Goal: Task Accomplishment & Management: Use online tool/utility

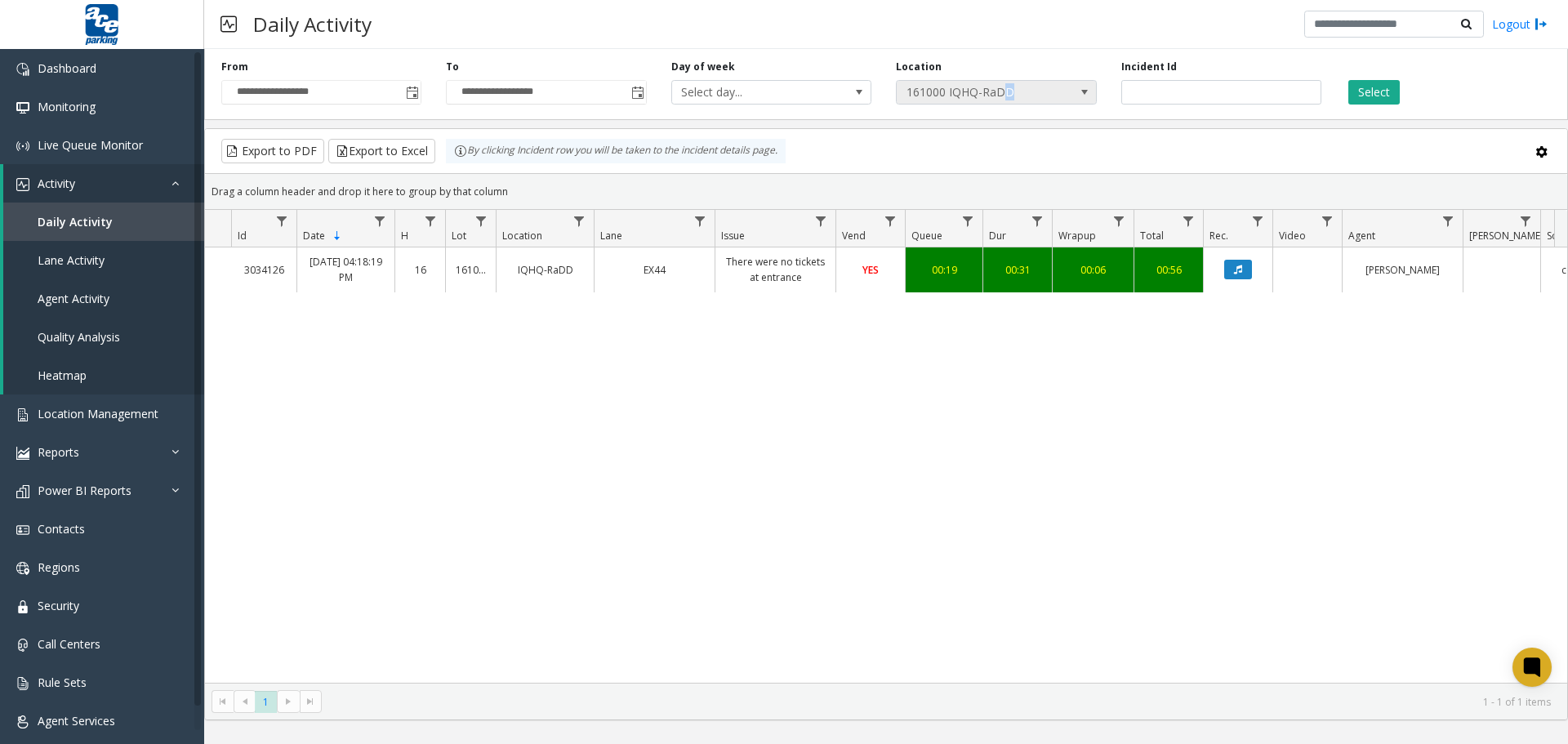
click at [1009, 93] on span "161000 IQHQ-RaDD" at bounding box center [976, 92] width 159 height 23
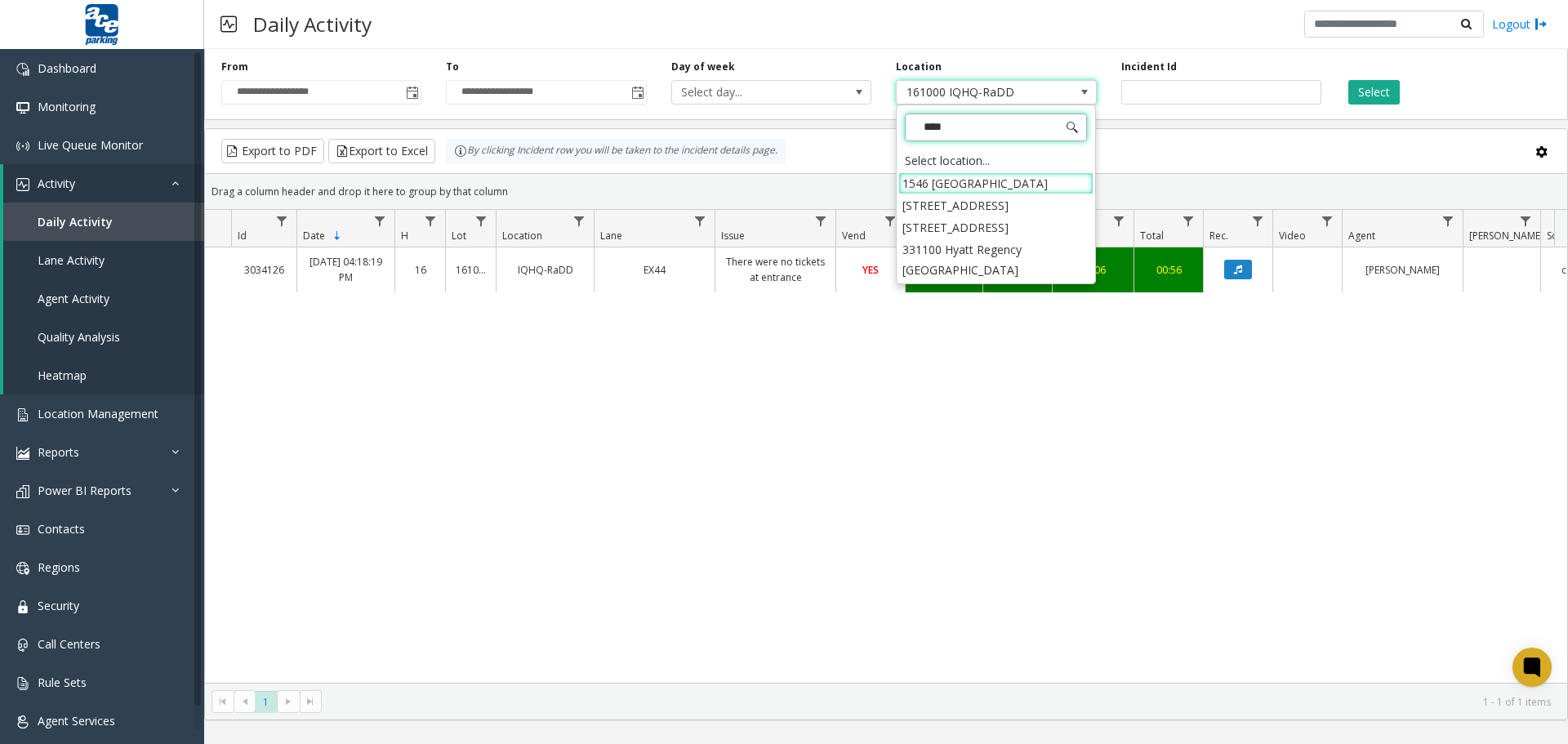
type input "*****"
click at [982, 251] on li "331100 Hyatt Regency [GEOGRAPHIC_DATA]" at bounding box center [996, 259] width 195 height 42
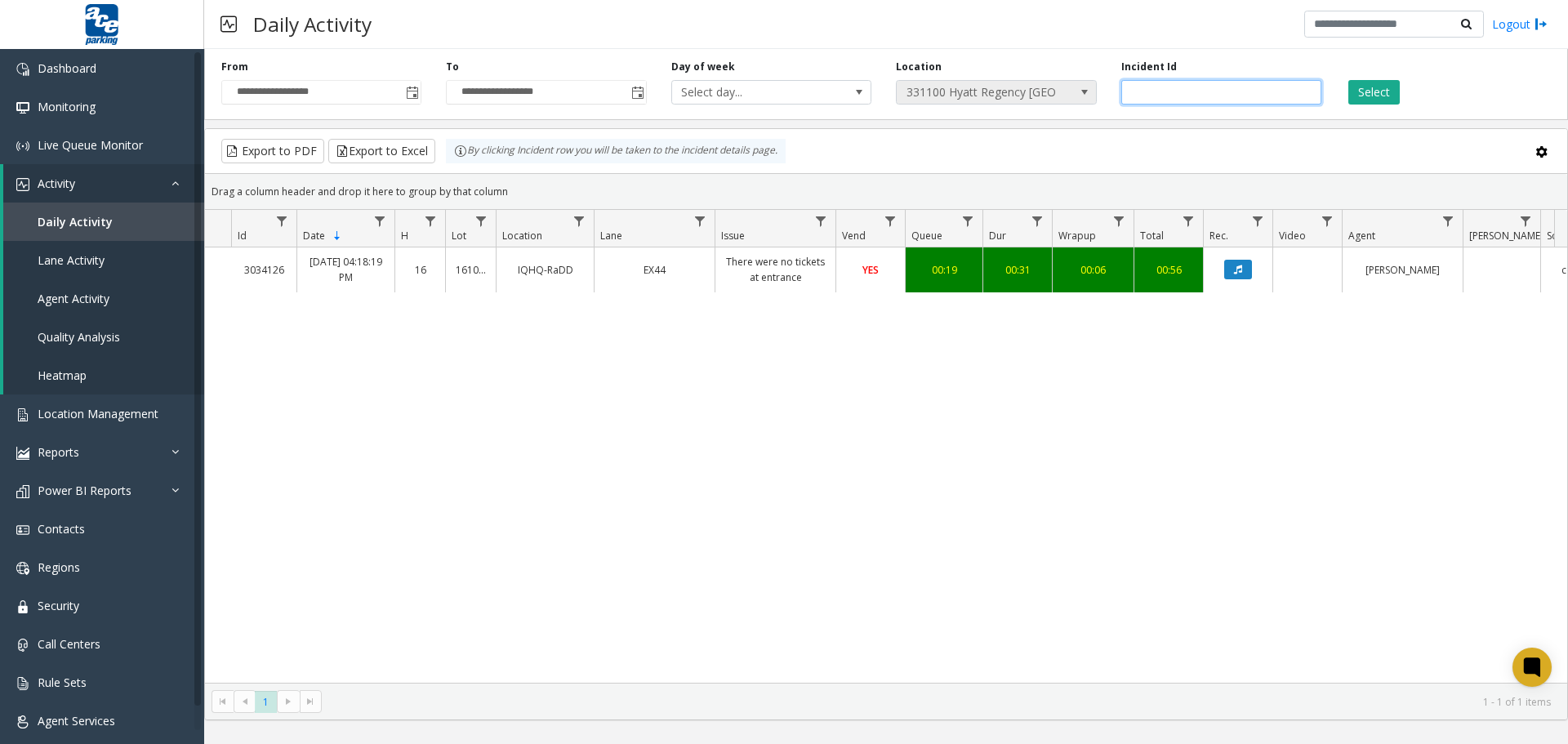
drag, startPoint x: 1214, startPoint y: 96, endPoint x: 1094, endPoint y: 92, distance: 120.1
click at [1095, 92] on div "**********" at bounding box center [886, 81] width 1364 height 77
click at [409, 95] on span "Toggle popup" at bounding box center [412, 93] width 13 height 13
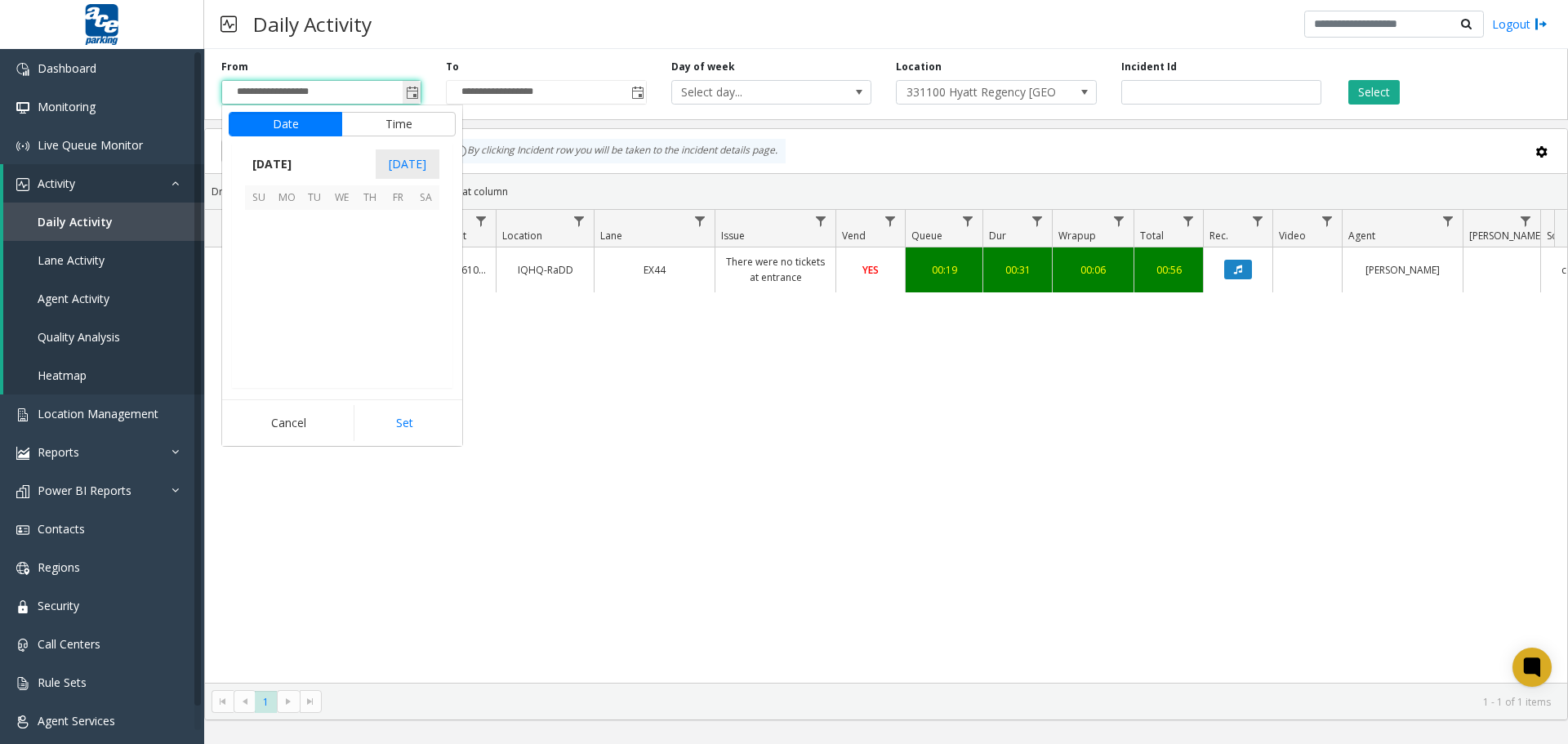
scroll to position [293151, 0]
click at [317, 247] on span "9" at bounding box center [314, 251] width 28 height 28
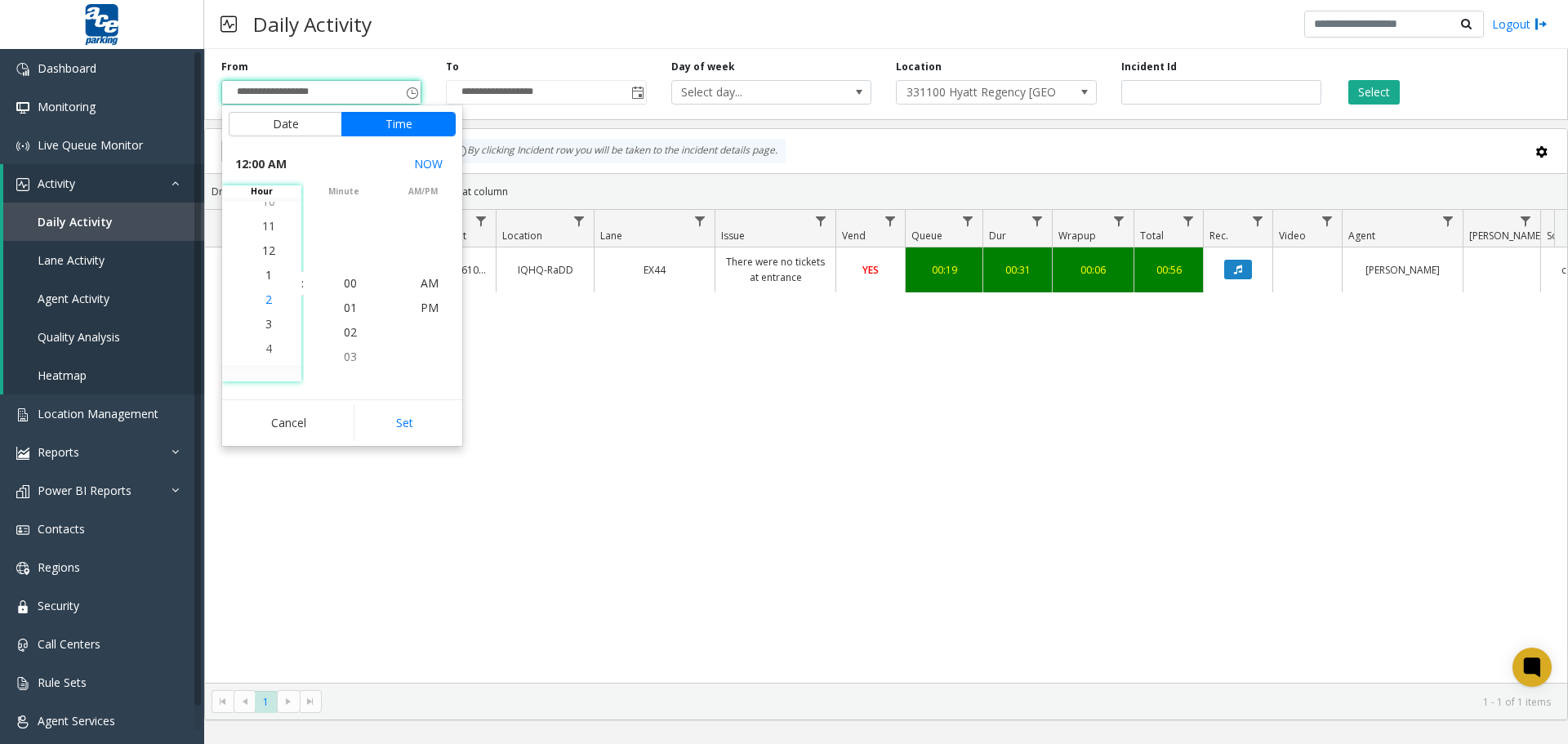
scroll to position [24, 0]
click at [266, 359] on span "5" at bounding box center [269, 356] width 7 height 15
click at [348, 280] on span "00" at bounding box center [350, 283] width 13 height 15
click at [415, 285] on li "PM" at bounding box center [429, 283] width 57 height 24
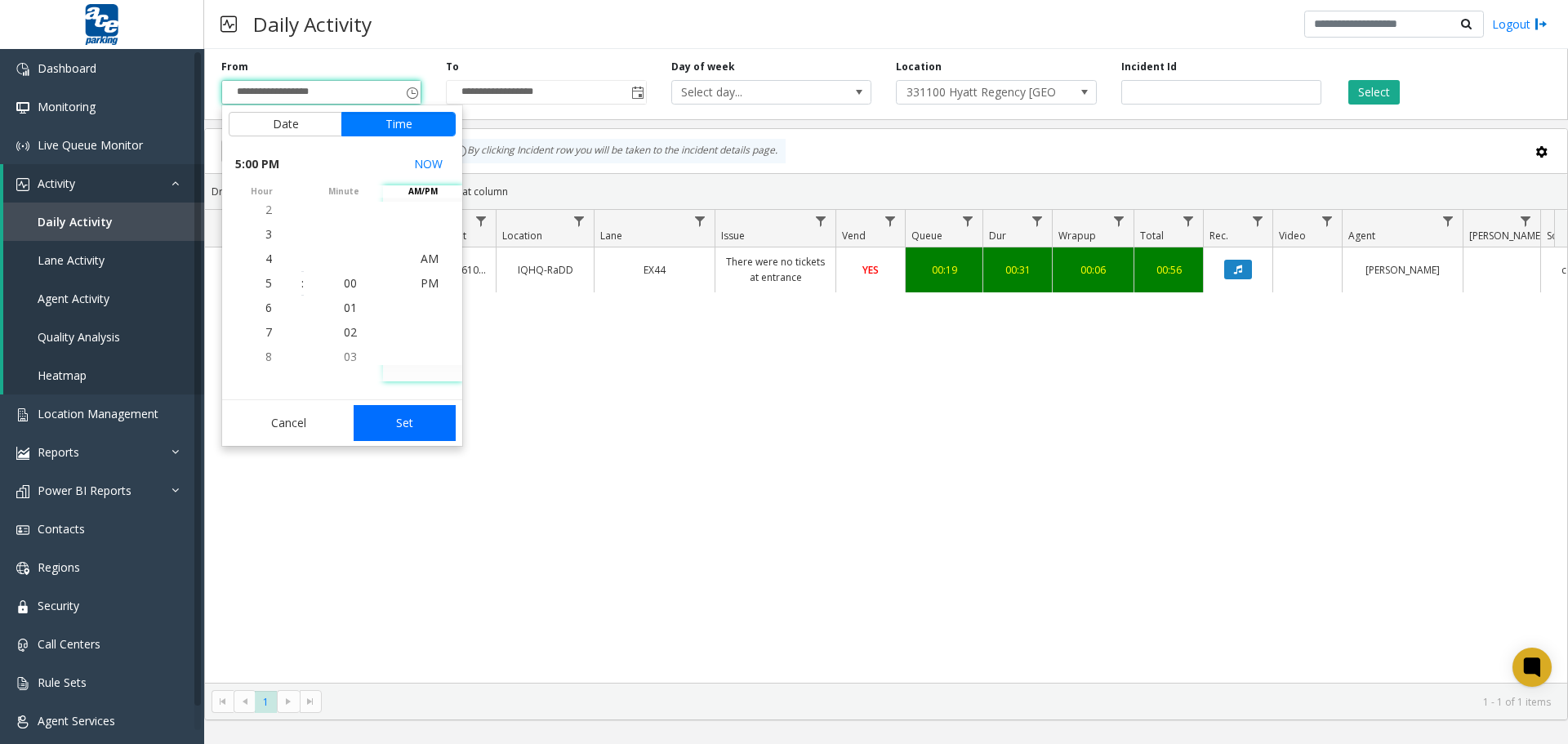
click at [424, 426] on button "Set" at bounding box center [405, 423] width 103 height 36
type input "**********"
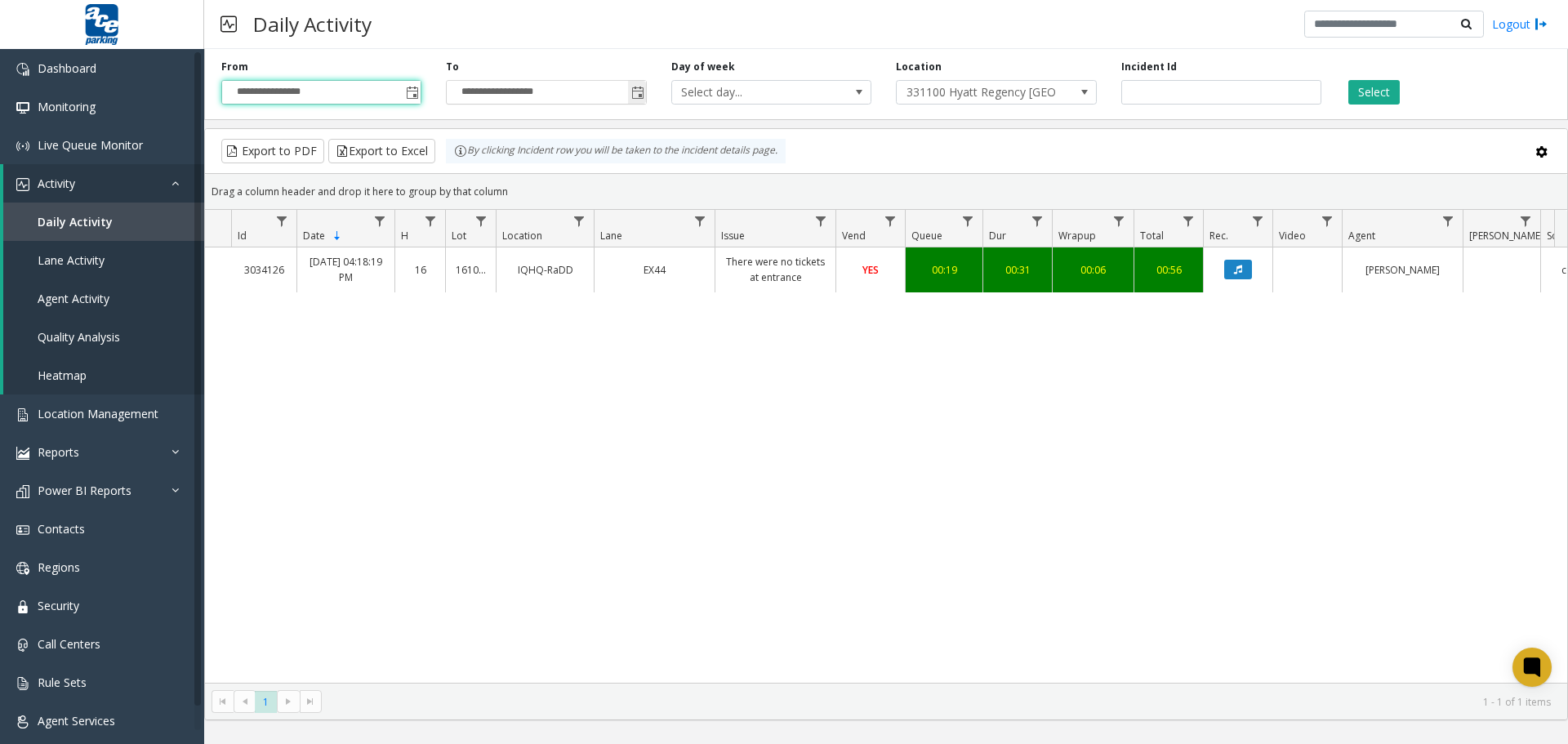
click at [631, 96] on span "Toggle popup" at bounding box center [637, 93] width 13 height 13
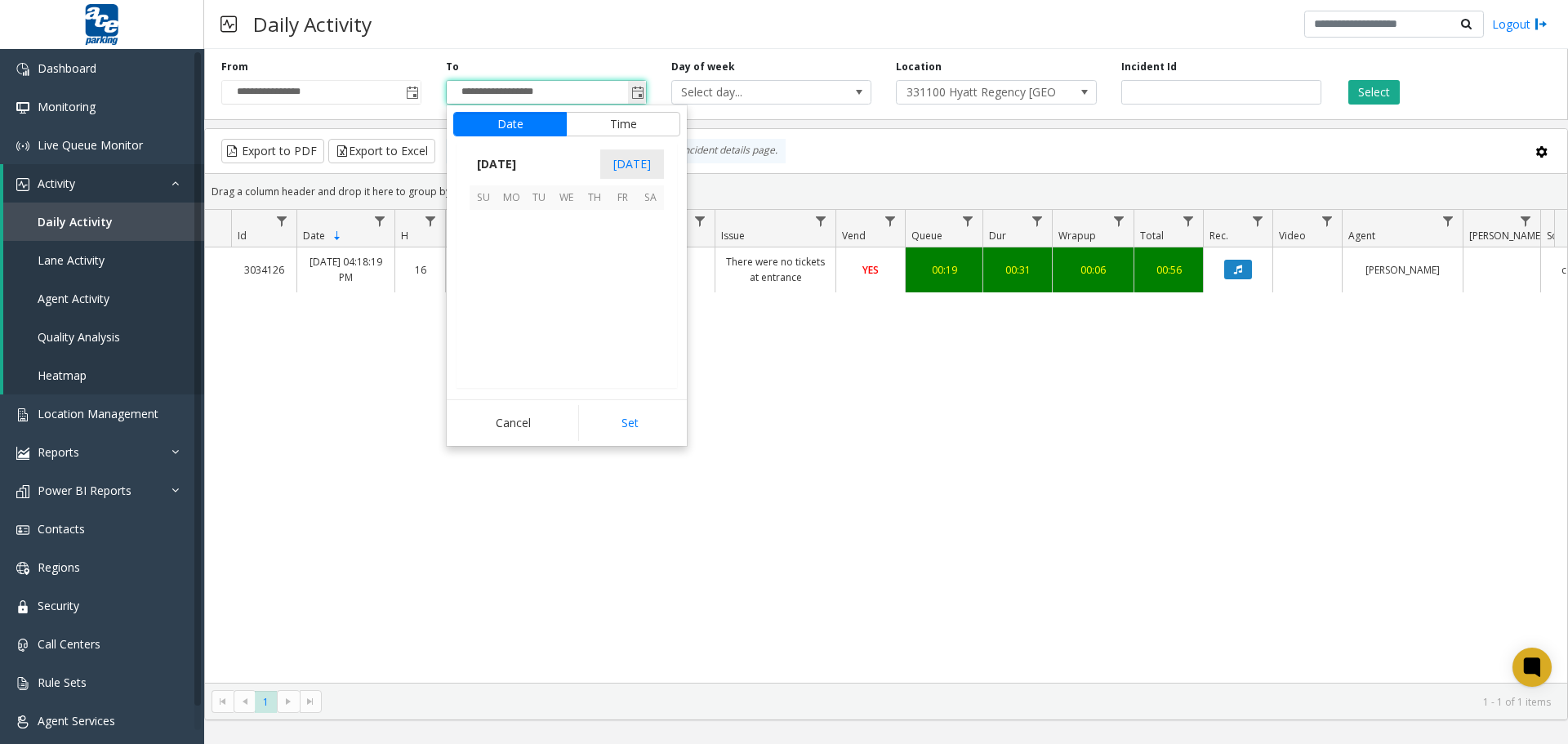
scroll to position [24, 0]
click at [538, 246] on span "9" at bounding box center [539, 251] width 28 height 28
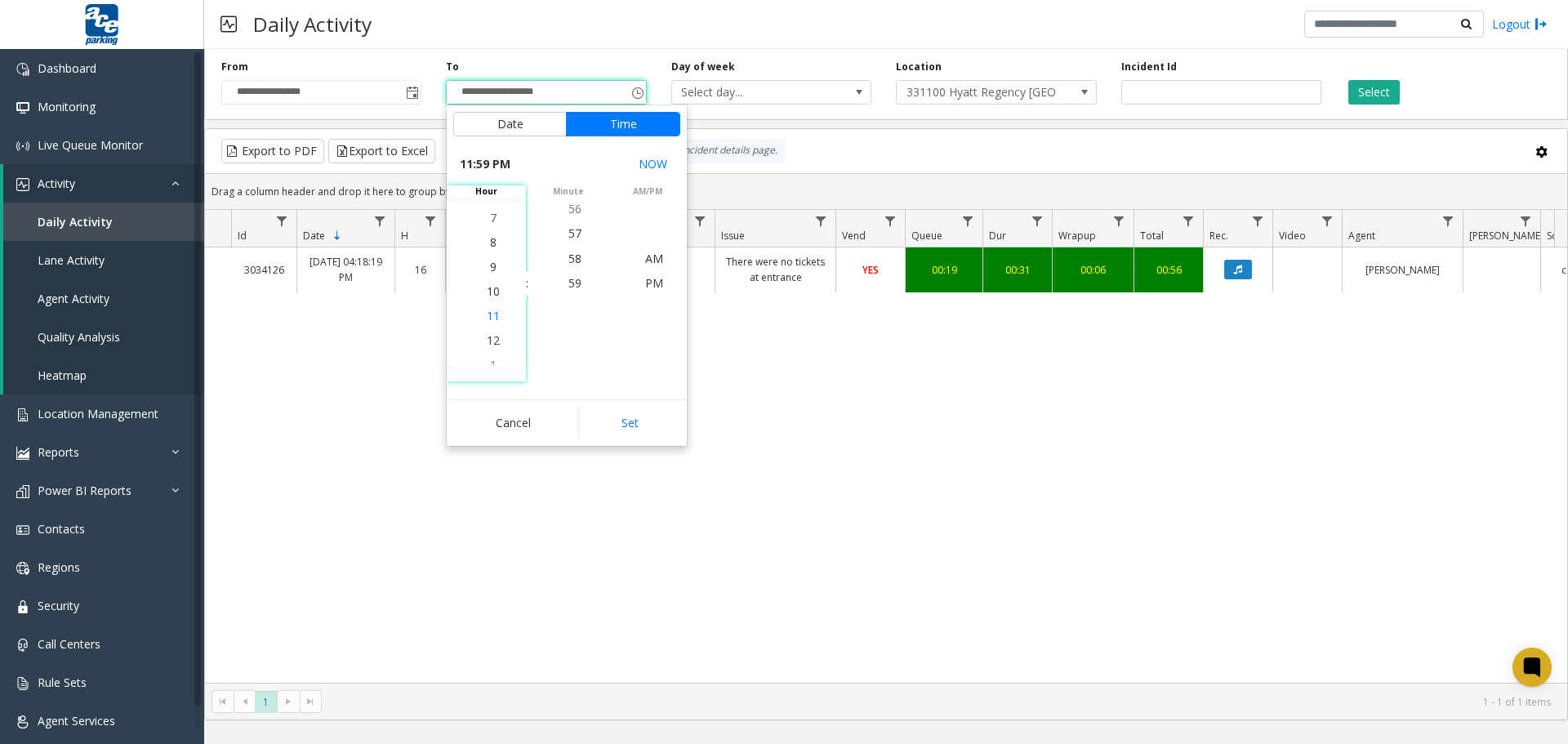
scroll to position [0, 0]
click at [490, 212] on span "6" at bounding box center [494, 210] width 7 height 15
click at [575, 280] on span "00" at bounding box center [575, 283] width 13 height 15
click at [646, 308] on span "PM" at bounding box center [654, 308] width 18 height 15
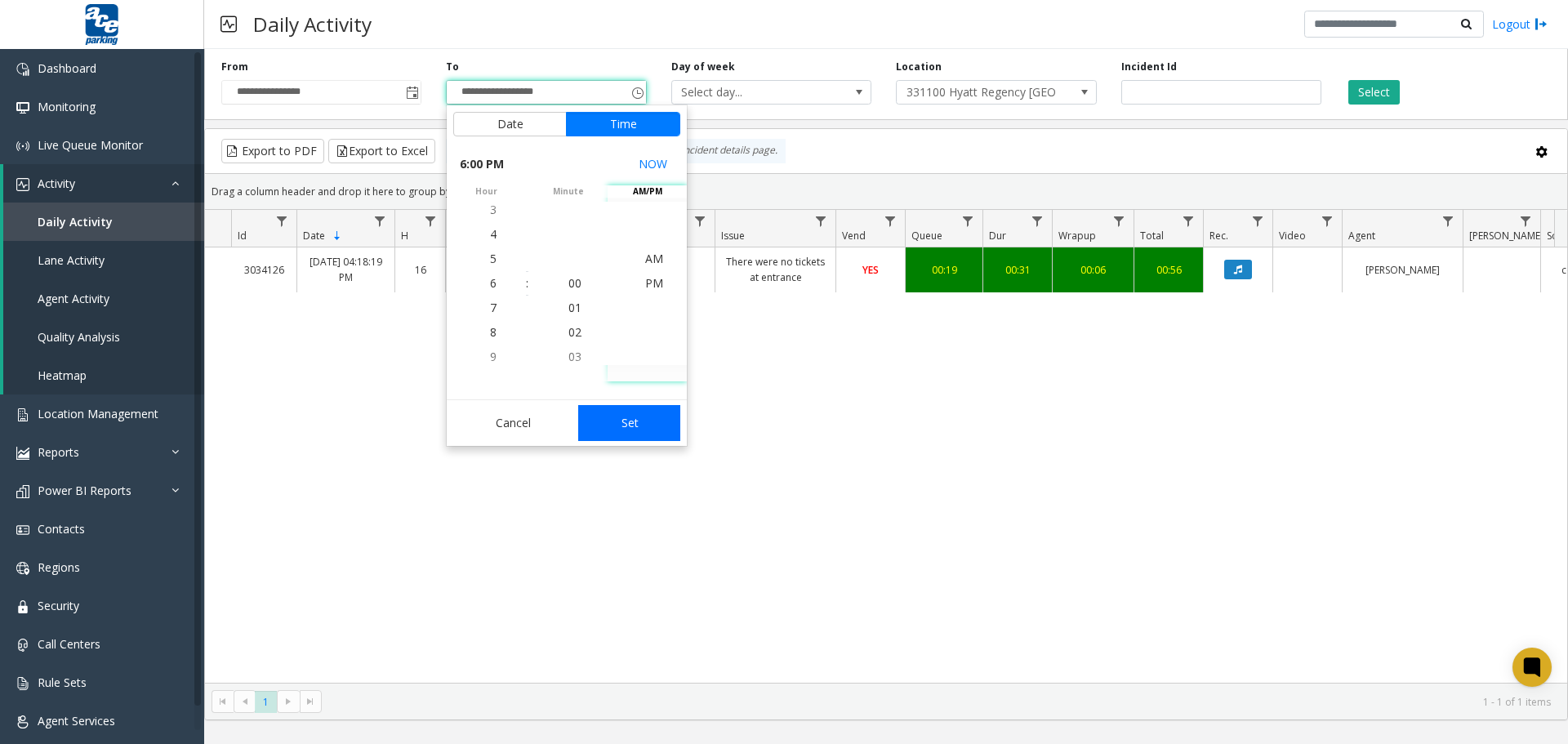
click at [636, 424] on button "Set" at bounding box center [630, 423] width 103 height 36
type input "**********"
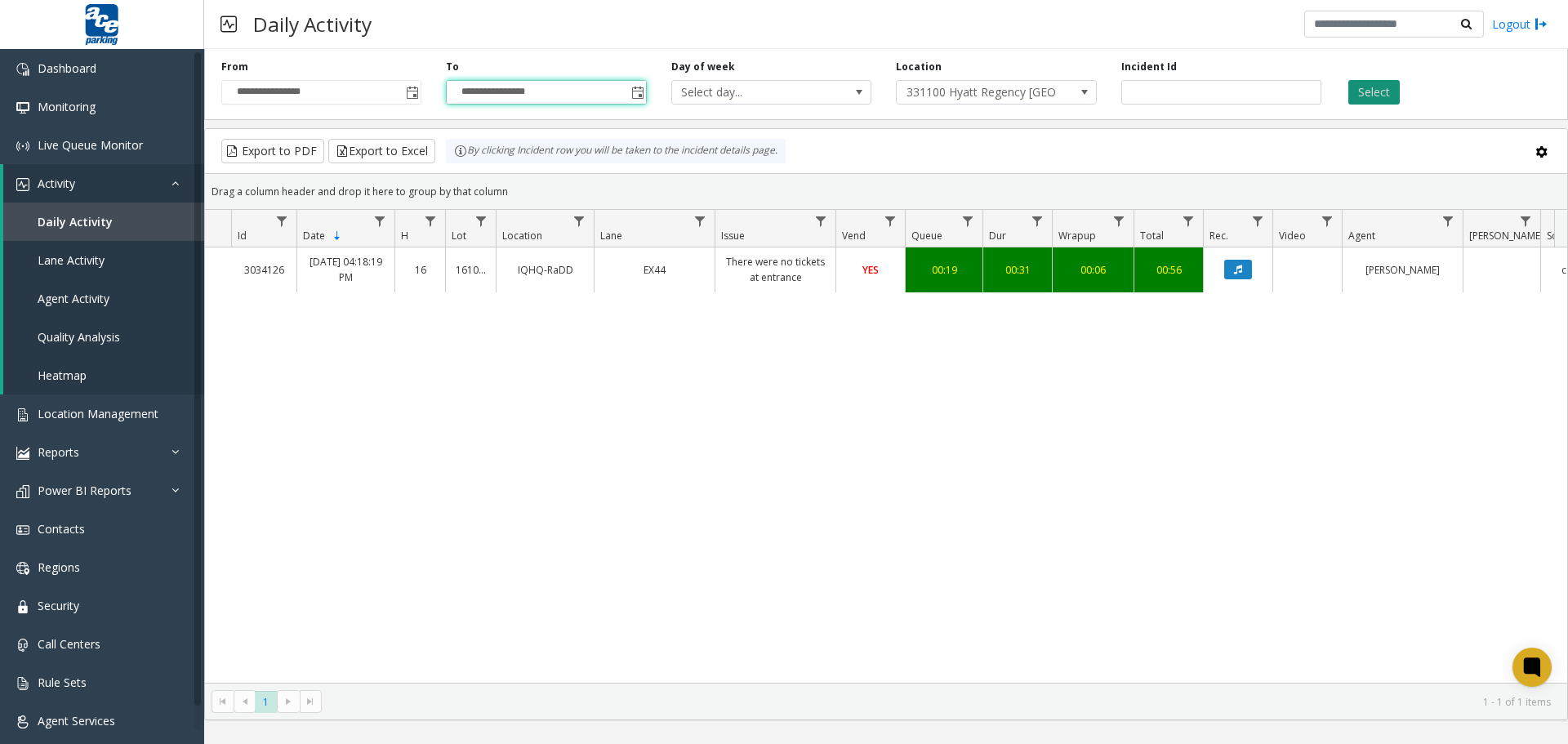
click at [1374, 93] on button "Select" at bounding box center [1374, 92] width 52 height 24
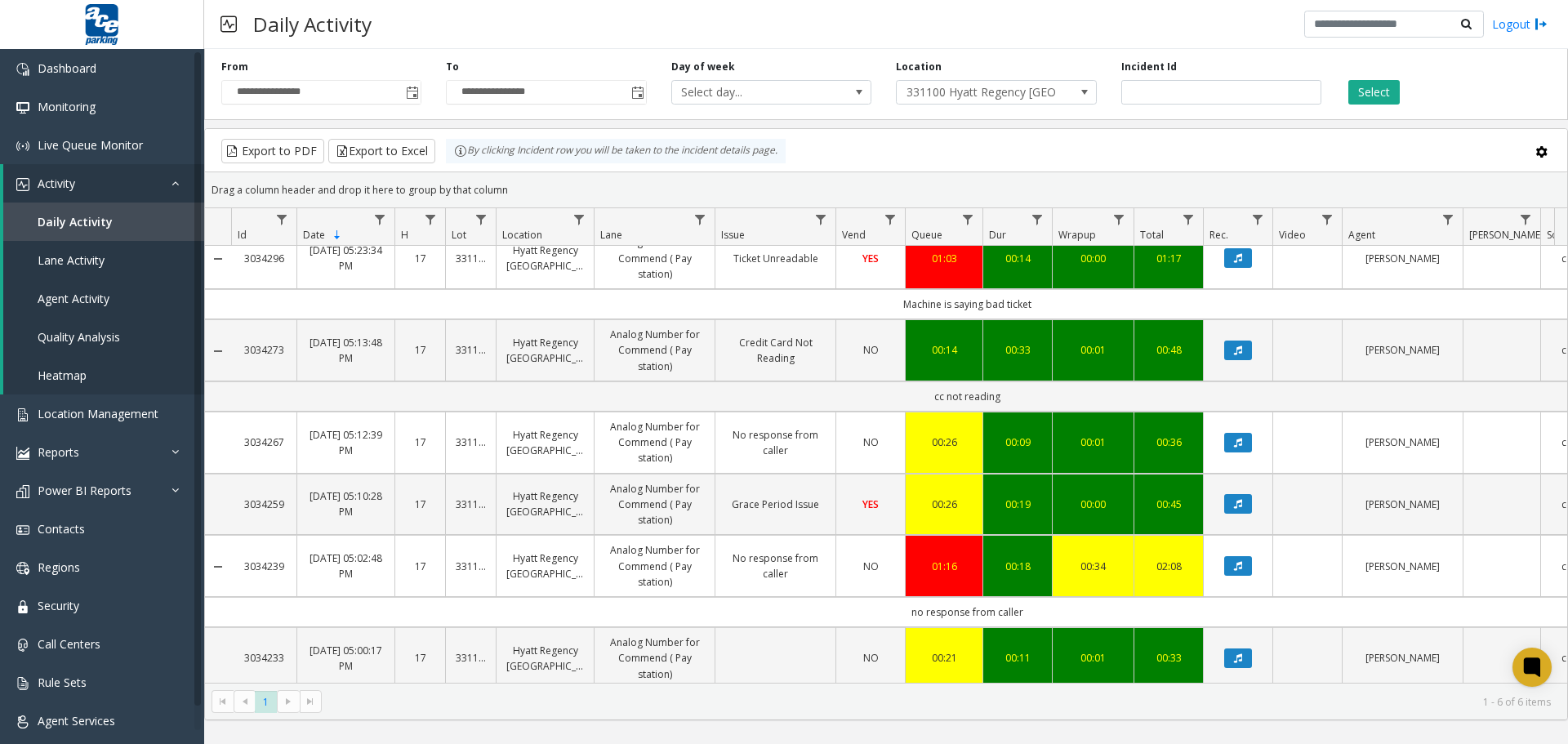
scroll to position [35, 0]
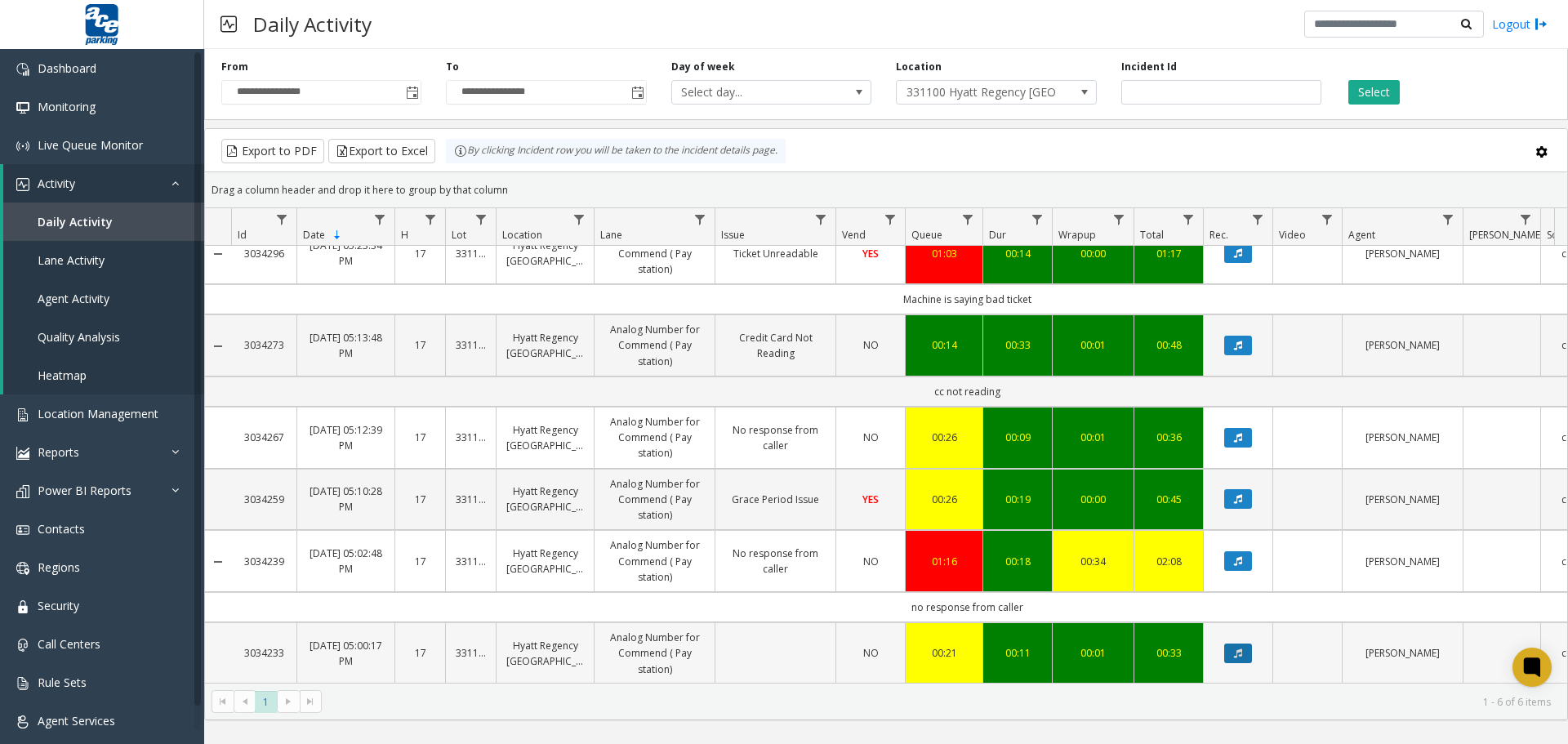
click at [1237, 643] on button "Data table" at bounding box center [1239, 653] width 28 height 20
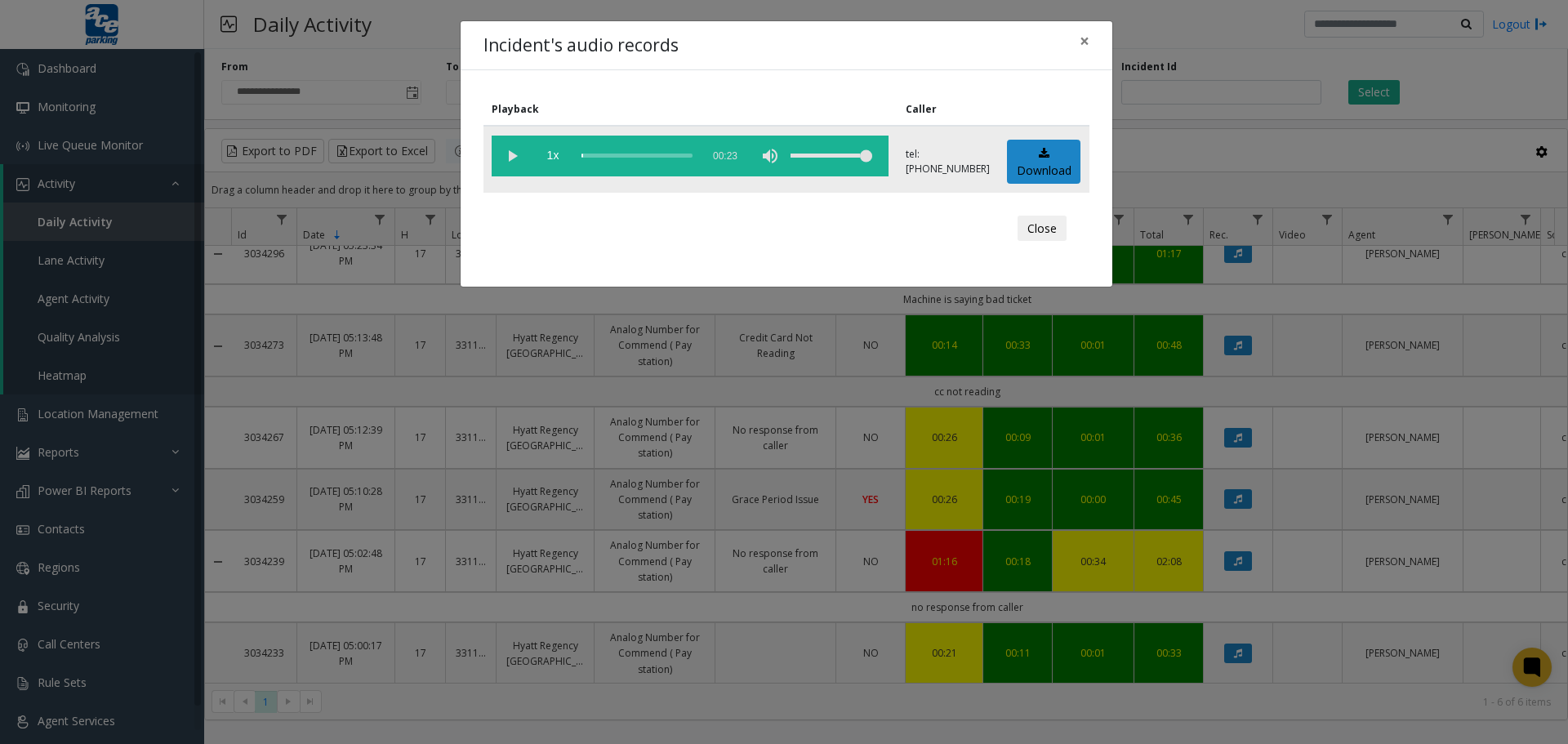
click at [512, 161] on vg-play-pause at bounding box center [512, 156] width 40 height 40
click at [609, 155] on div "scrub bar" at bounding box center [636, 156] width 111 height 40
click at [621, 159] on div "scrub bar" at bounding box center [636, 156] width 111 height 40
click at [614, 156] on div "scrub bar" at bounding box center [636, 156] width 111 height 40
click at [606, 157] on div "scrub bar" at bounding box center [636, 156] width 111 height 40
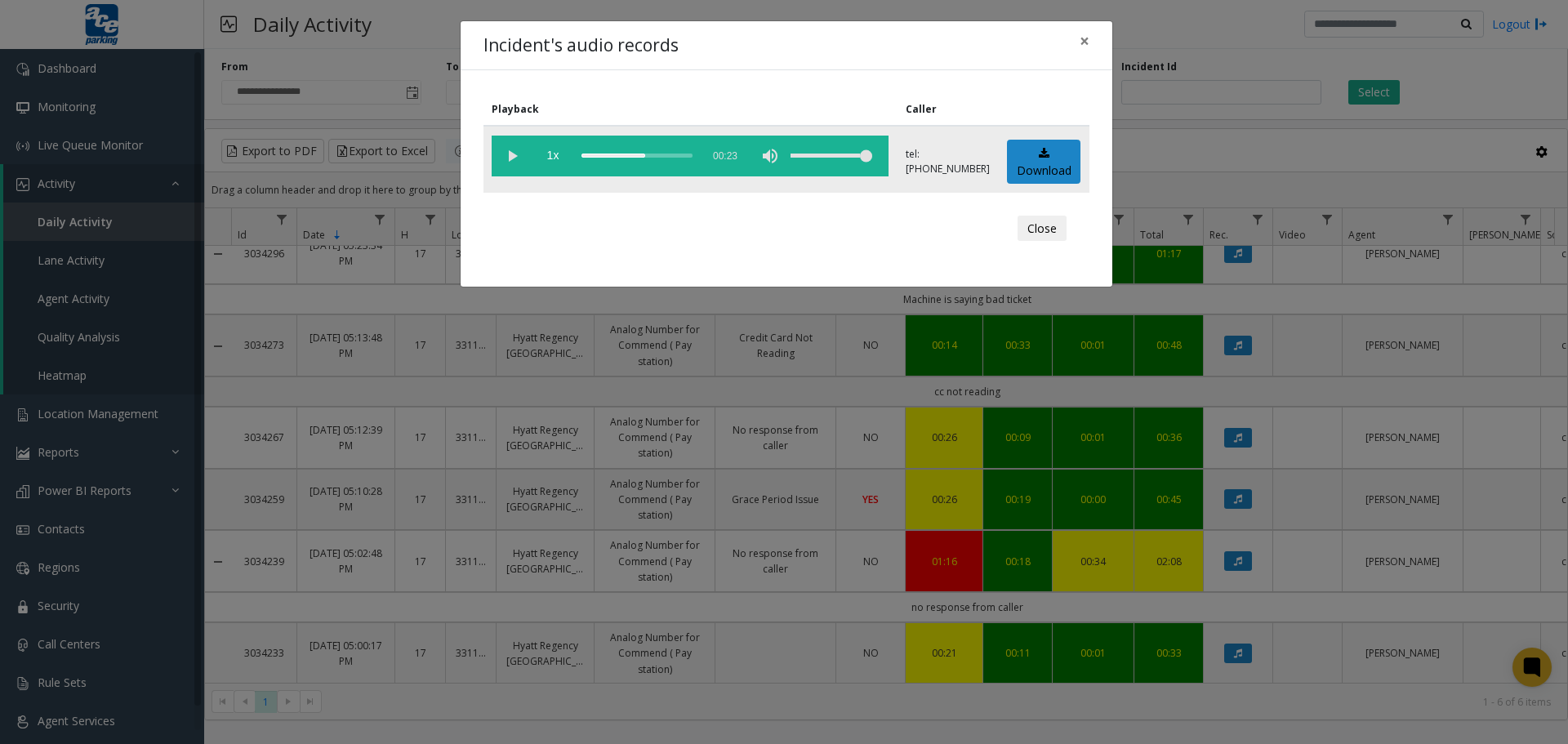
click at [619, 157] on div "scrub bar" at bounding box center [636, 156] width 111 height 40
click at [598, 155] on div "scrub bar" at bounding box center [636, 156] width 111 height 40
click at [1248, 556] on div "Incident's audio records × Playback Caller 1x 00:23 tel:[PHONE_NUMBER] Download…" at bounding box center [784, 372] width 1568 height 744
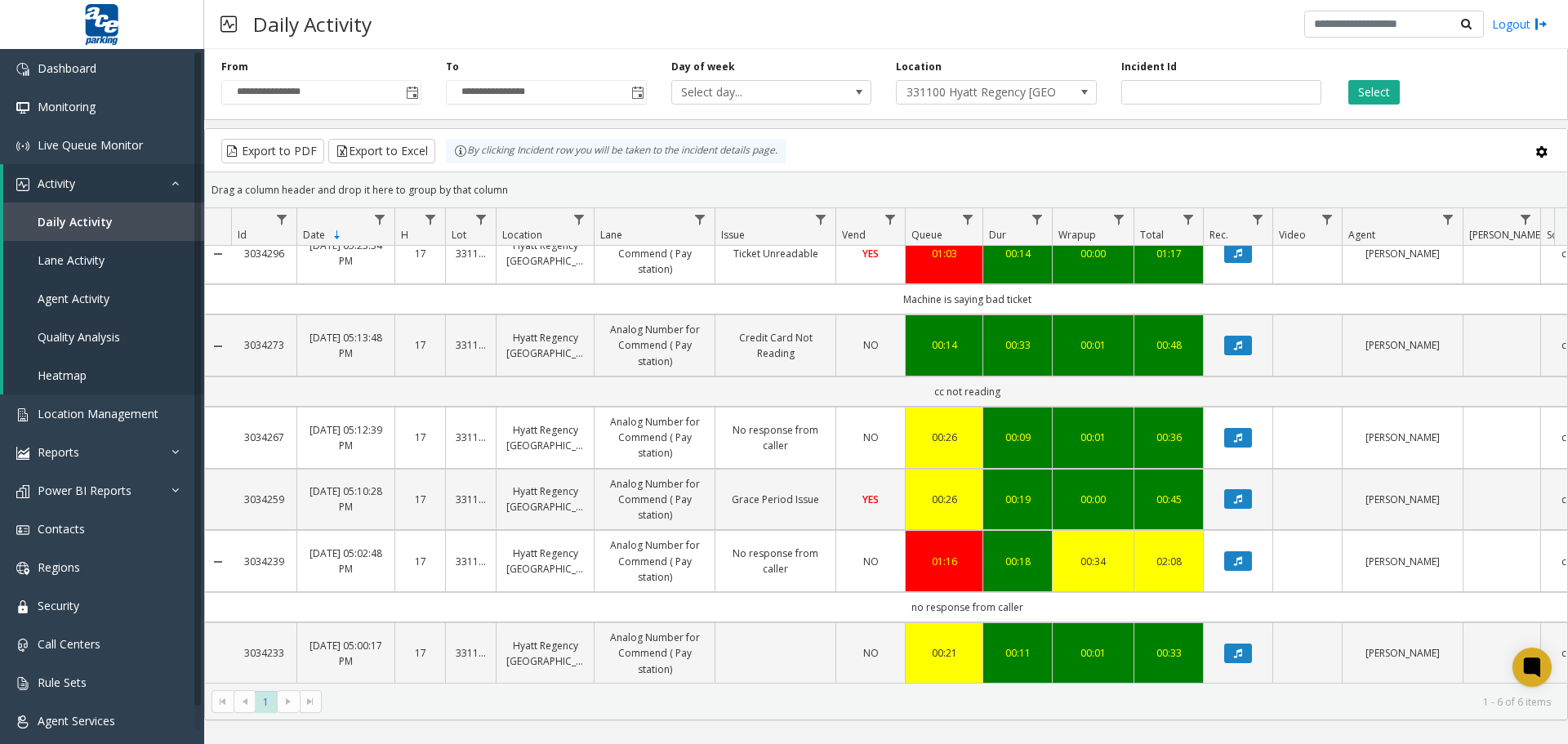
click at [1245, 556] on button "Data table" at bounding box center [1239, 561] width 28 height 20
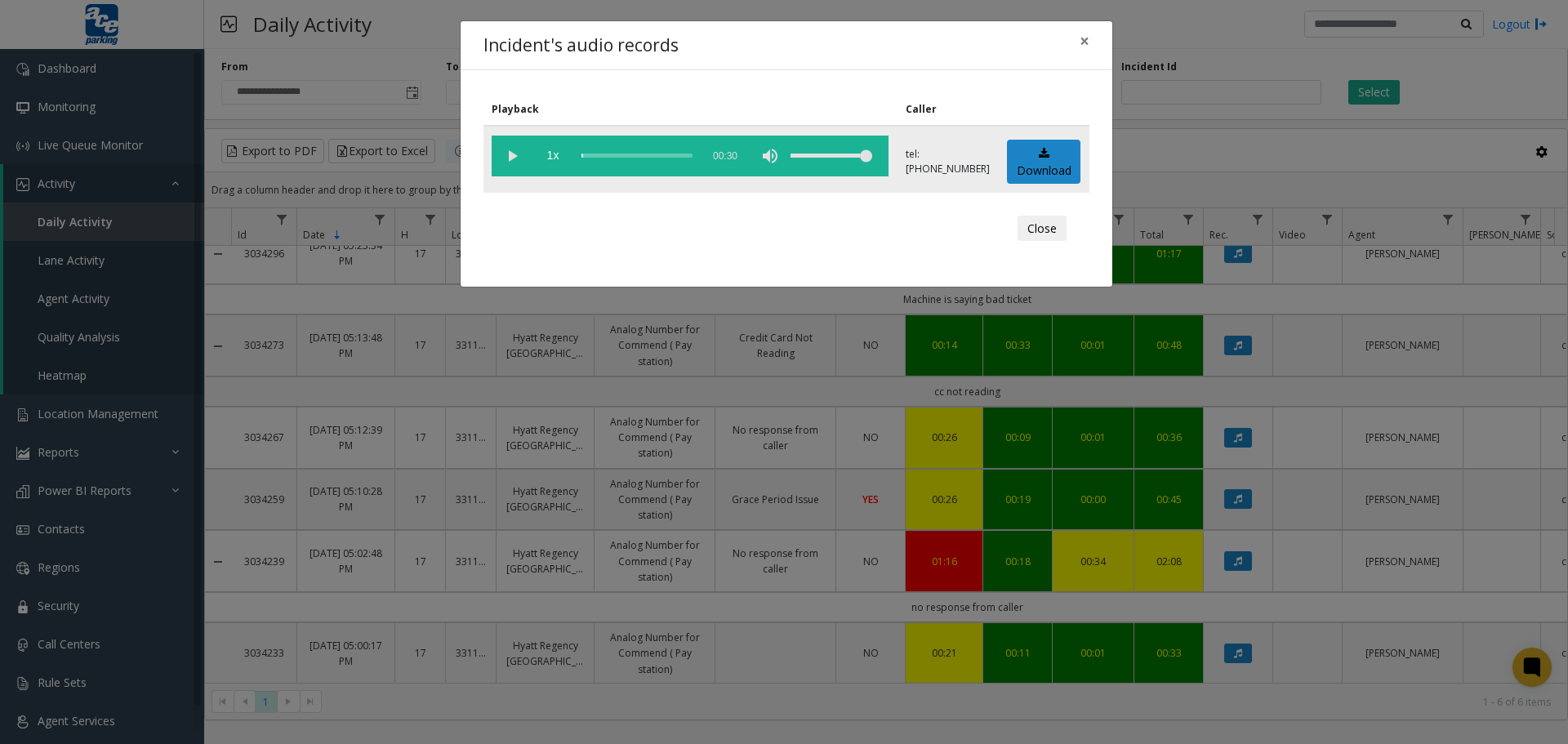
click at [508, 158] on vg-play-pause at bounding box center [512, 156] width 40 height 40
click at [591, 156] on div "scrub bar" at bounding box center [636, 156] width 111 height 40
click at [594, 157] on div "scrub bar" at bounding box center [636, 156] width 111 height 40
click at [601, 156] on div "scrub bar" at bounding box center [636, 156] width 111 height 40
click at [607, 156] on div "scrub bar" at bounding box center [636, 156] width 111 height 40
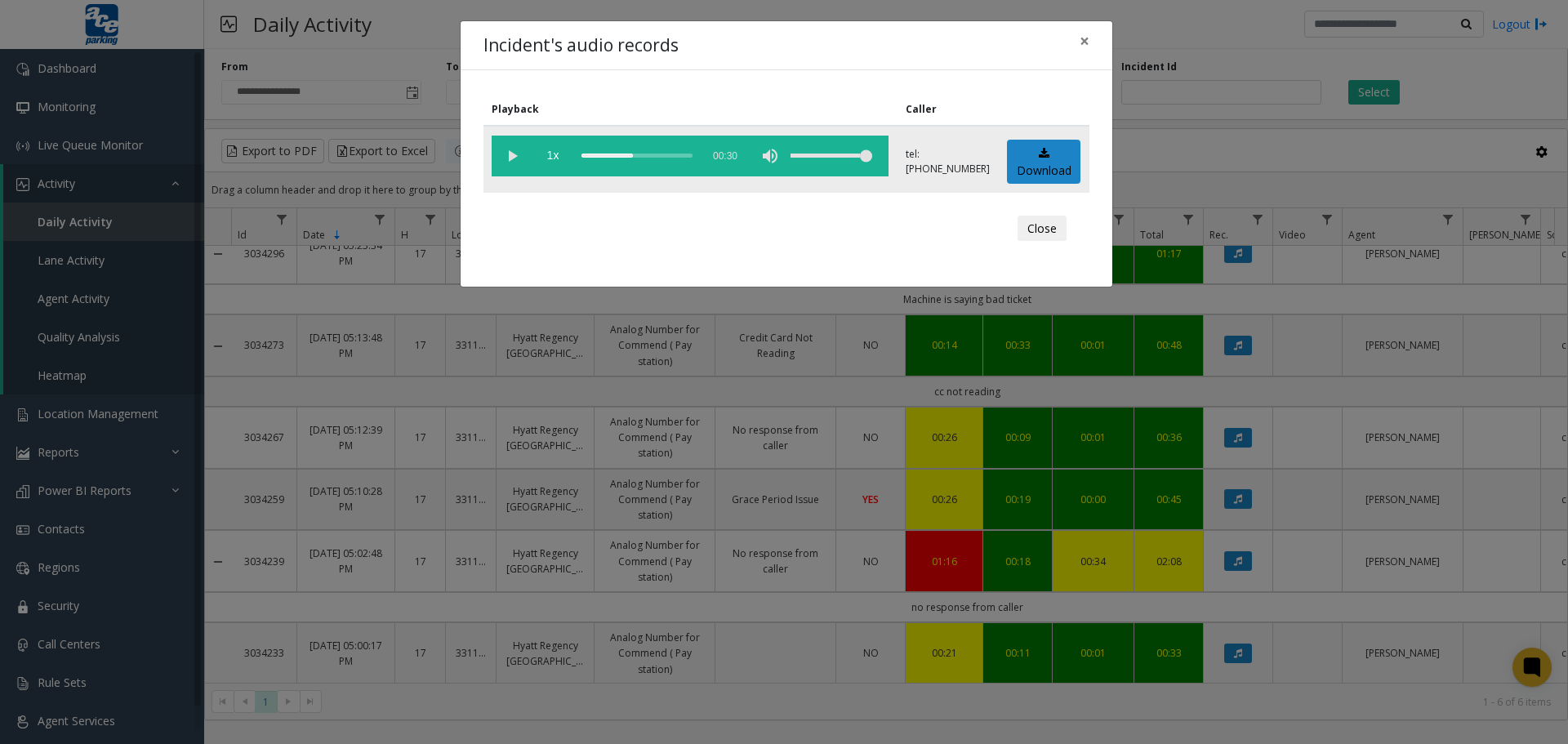
click at [618, 156] on div "scrub bar" at bounding box center [636, 156] width 111 height 40
click at [1085, 38] on span "×" at bounding box center [1084, 40] width 9 height 23
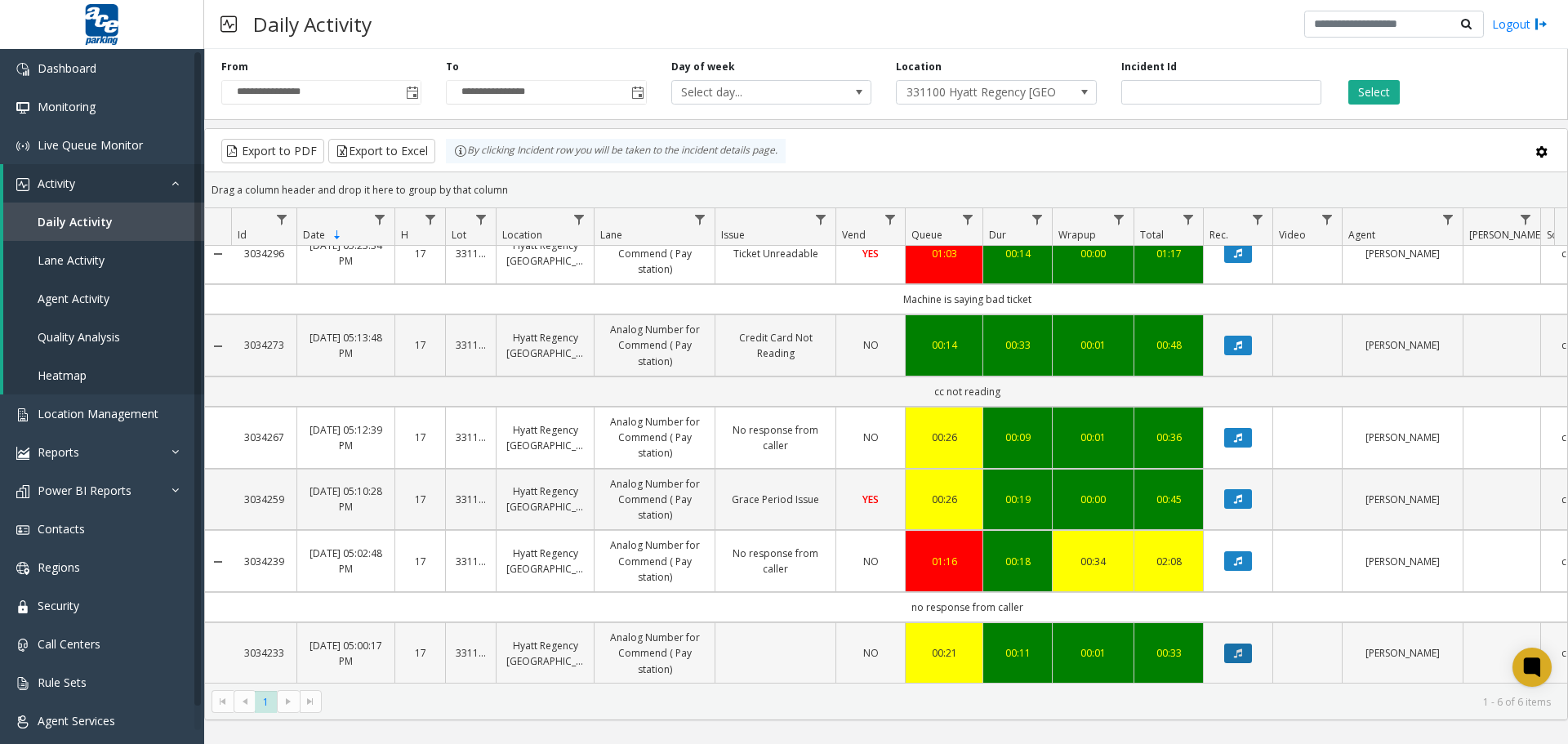
click at [1241, 649] on icon "Data table" at bounding box center [1238, 653] width 8 height 9
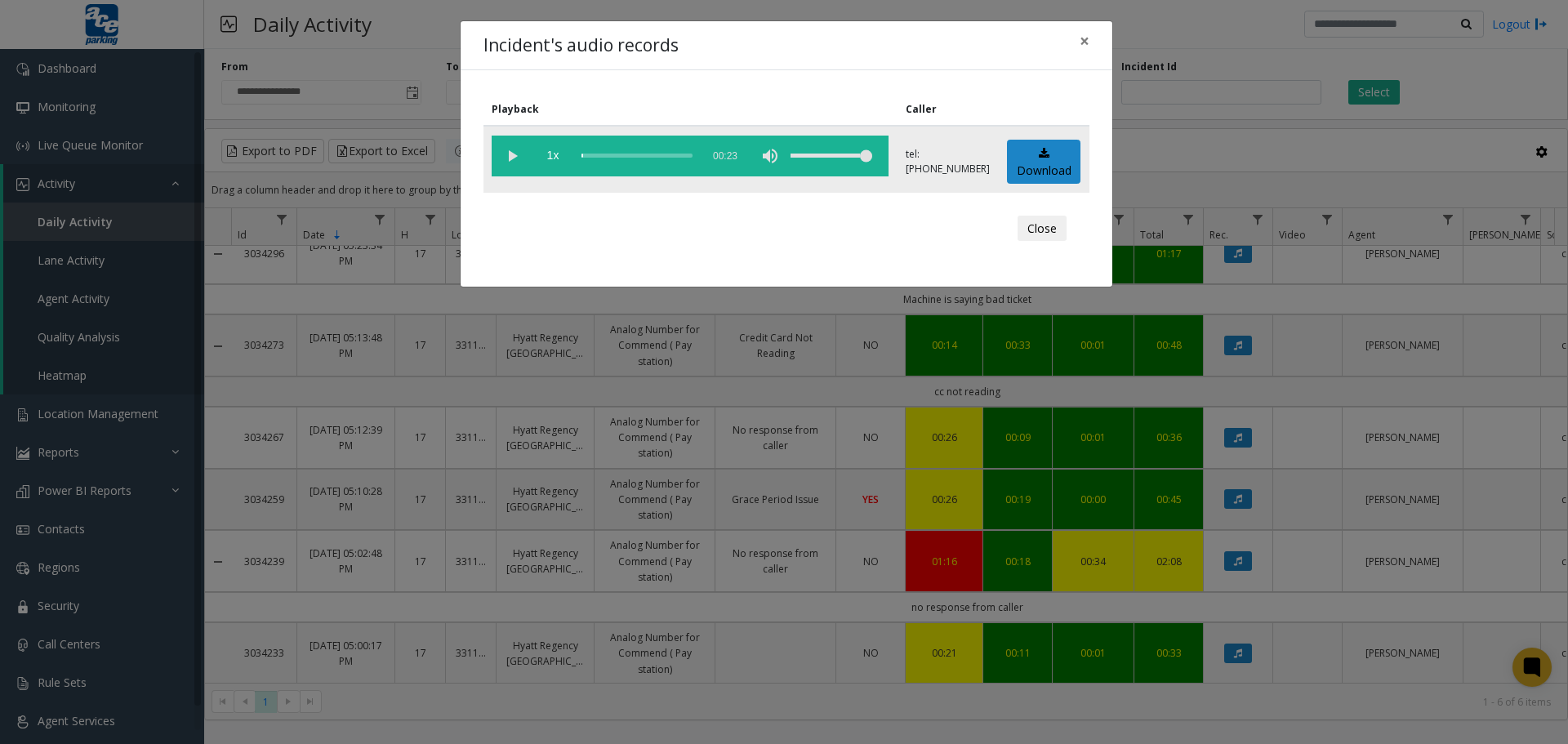
click at [519, 160] on vg-play-pause at bounding box center [512, 156] width 40 height 40
click at [1087, 39] on span "×" at bounding box center [1084, 40] width 9 height 23
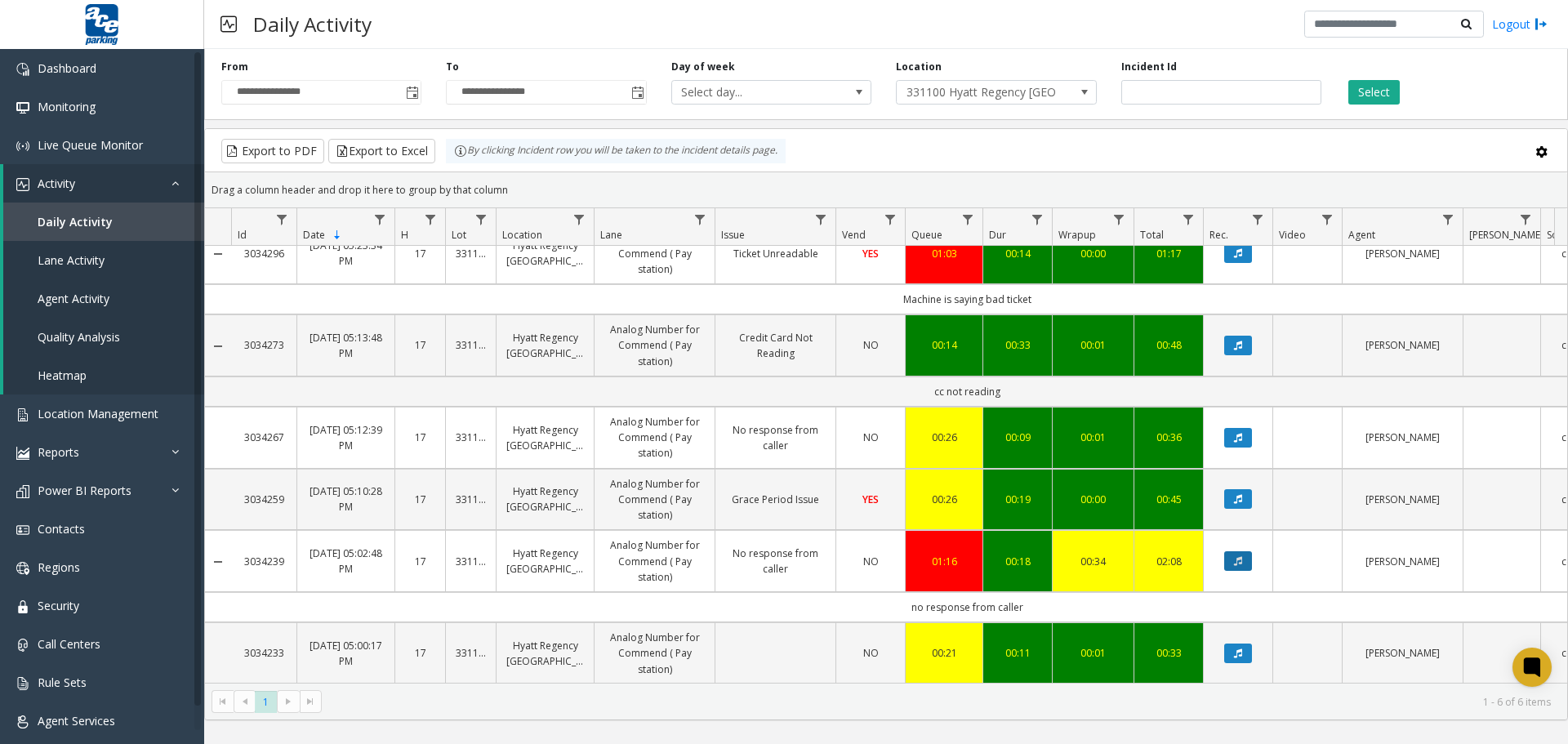
click at [1244, 551] on button "Data table" at bounding box center [1239, 561] width 28 height 20
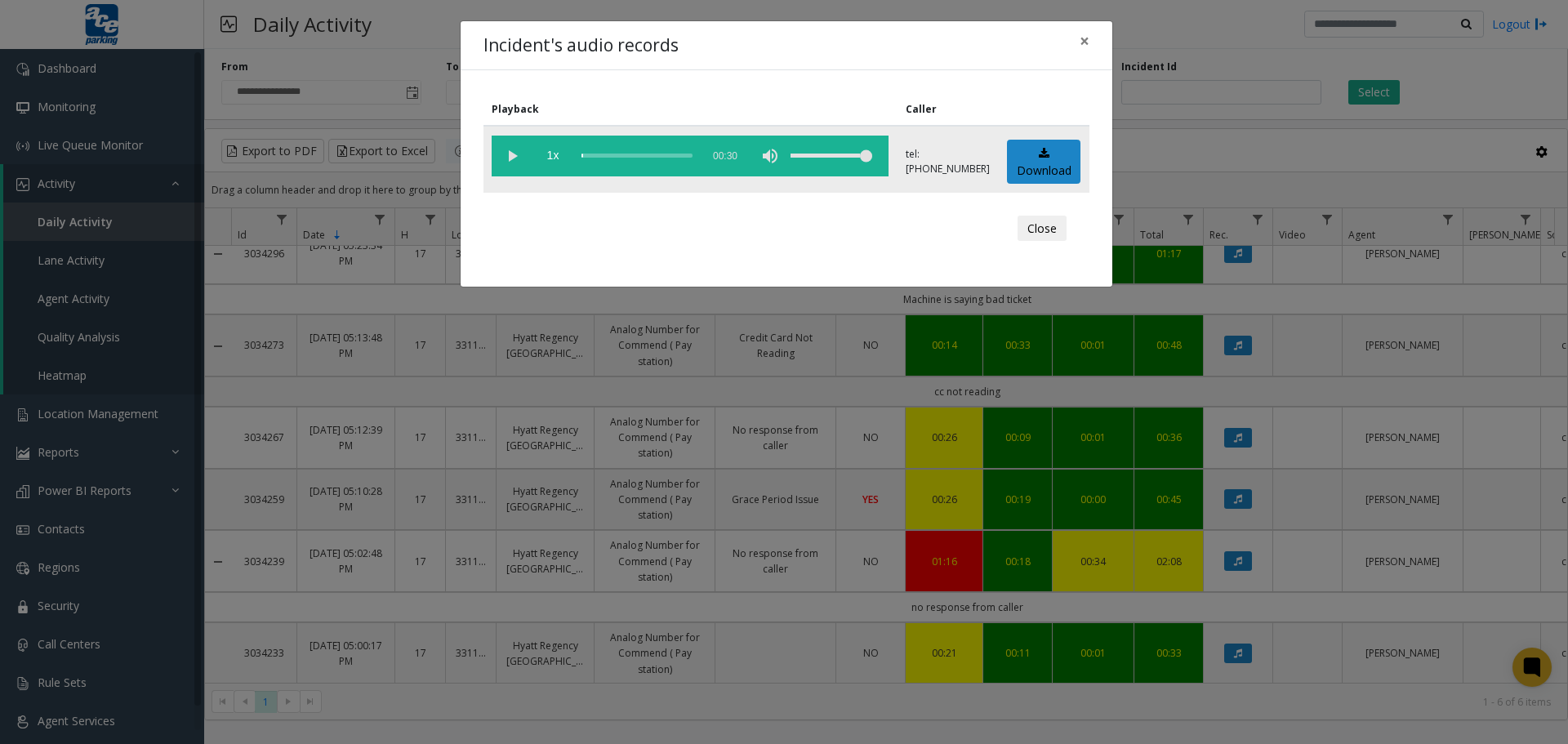
click at [520, 152] on vg-play-pause at bounding box center [512, 156] width 40 height 40
click at [590, 156] on div "scrub bar" at bounding box center [636, 156] width 111 height 40
click at [600, 155] on div "scrub bar" at bounding box center [636, 156] width 111 height 40
click at [612, 156] on div "scrub bar" at bounding box center [636, 156] width 111 height 40
click at [1087, 39] on span "×" at bounding box center [1084, 40] width 9 height 23
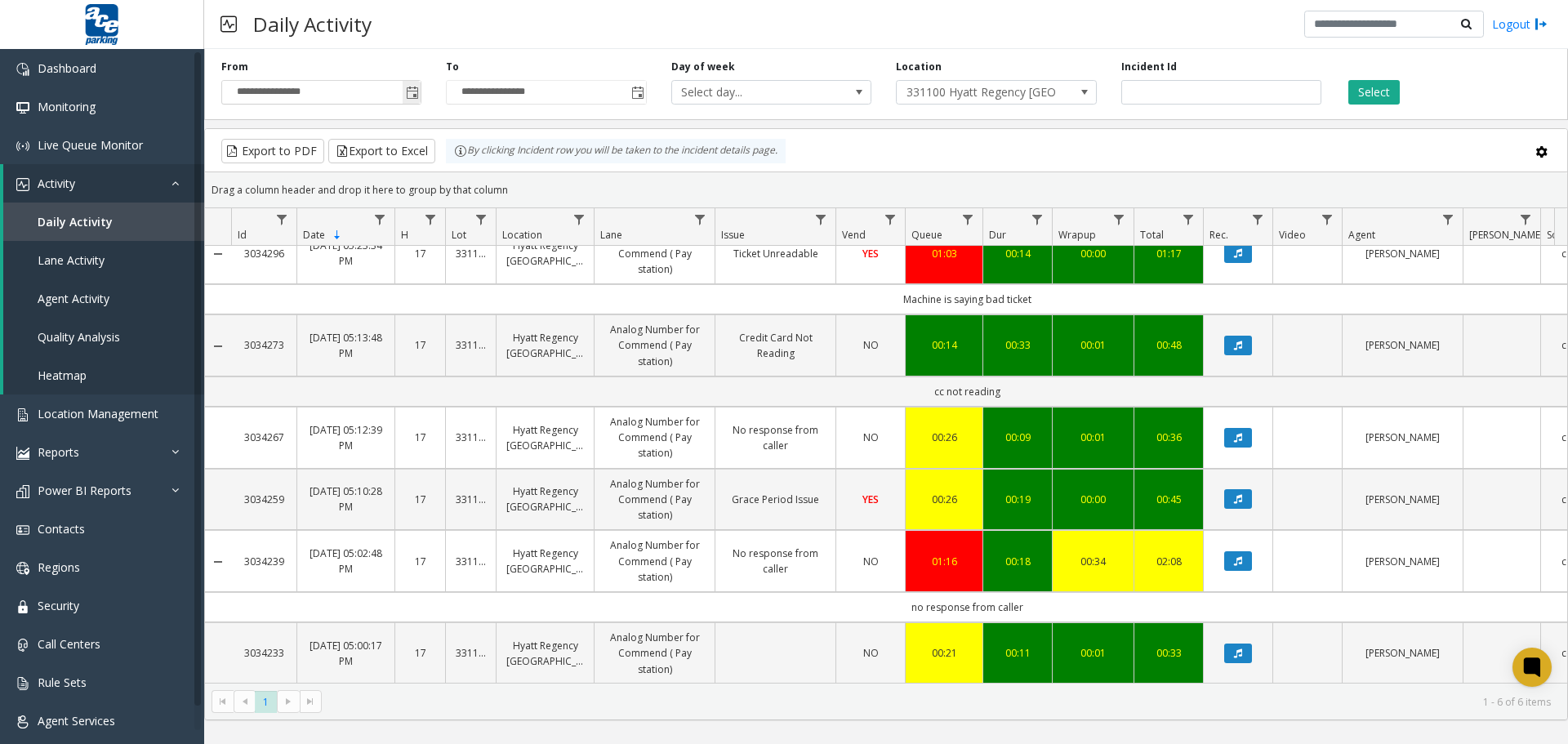
click at [406, 93] on span "Toggle popup" at bounding box center [412, 93] width 13 height 13
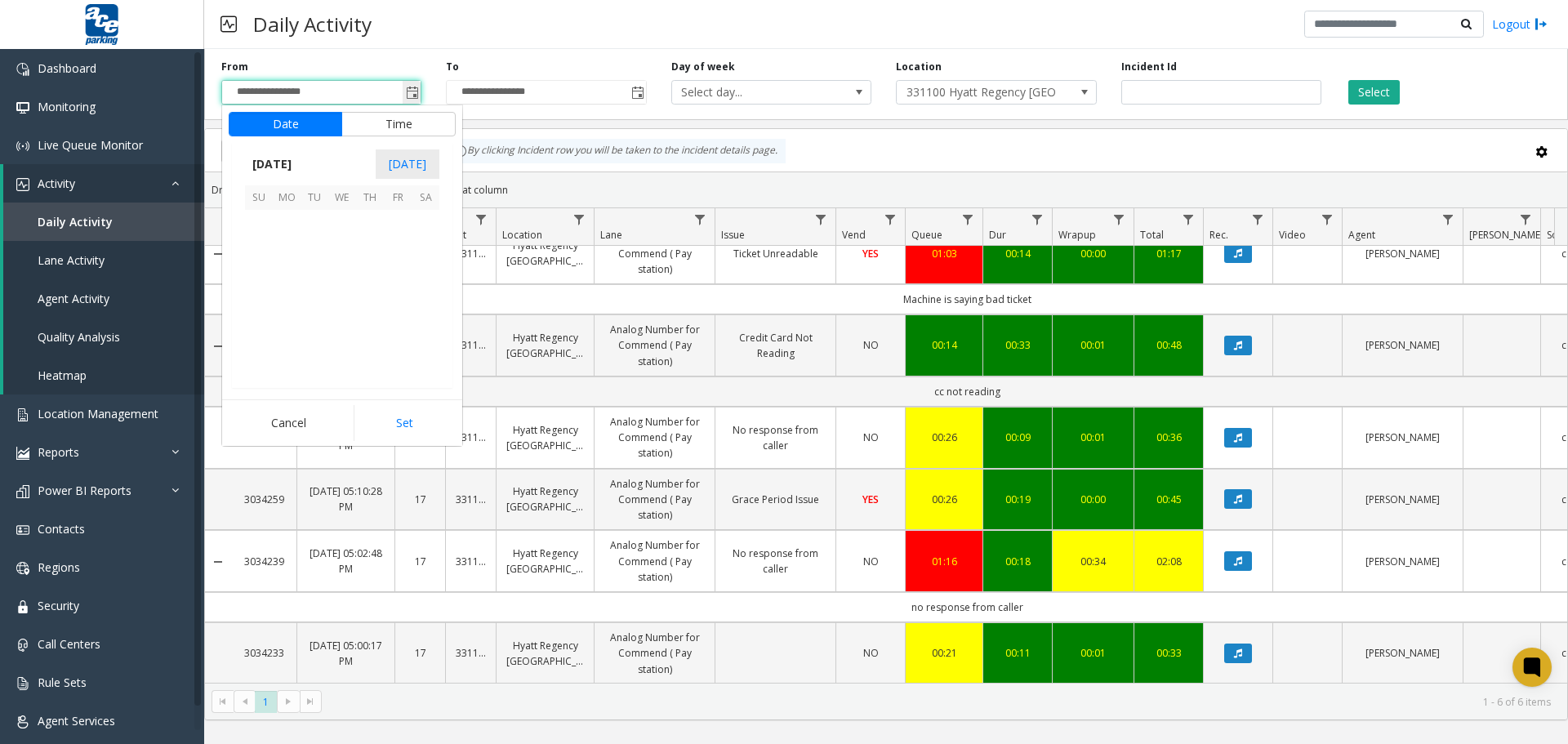
scroll to position [24, 0]
click at [393, 123] on button "Time" at bounding box center [398, 124] width 114 height 24
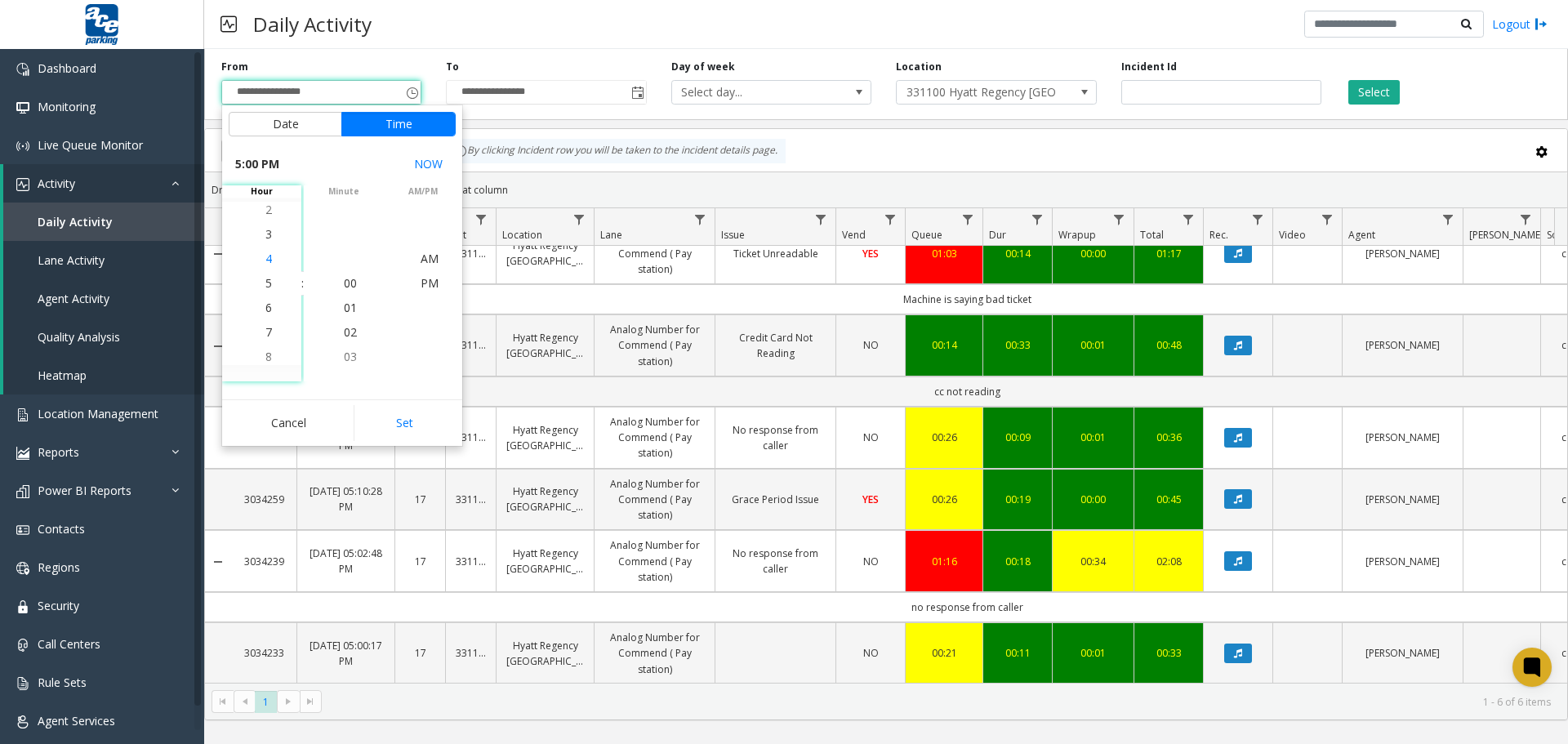
click at [266, 262] on span "4" at bounding box center [269, 259] width 7 height 15
click at [344, 281] on span "45" at bounding box center [350, 282] width 13 height 15
click at [421, 286] on span "PM" at bounding box center [429, 283] width 18 height 15
click at [422, 283] on span "PM" at bounding box center [429, 283] width 18 height 15
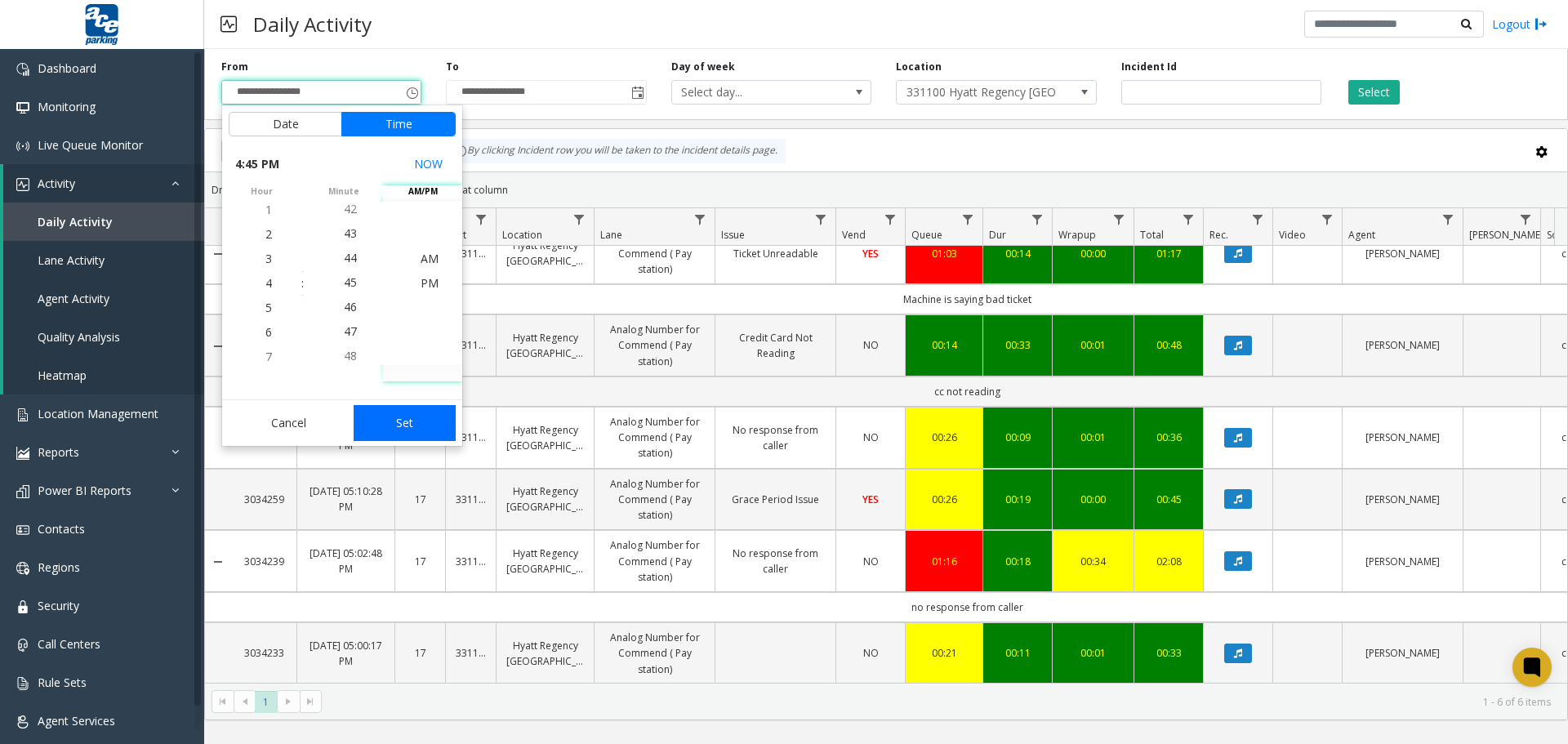
click at [407, 419] on button "Set" at bounding box center [405, 423] width 103 height 36
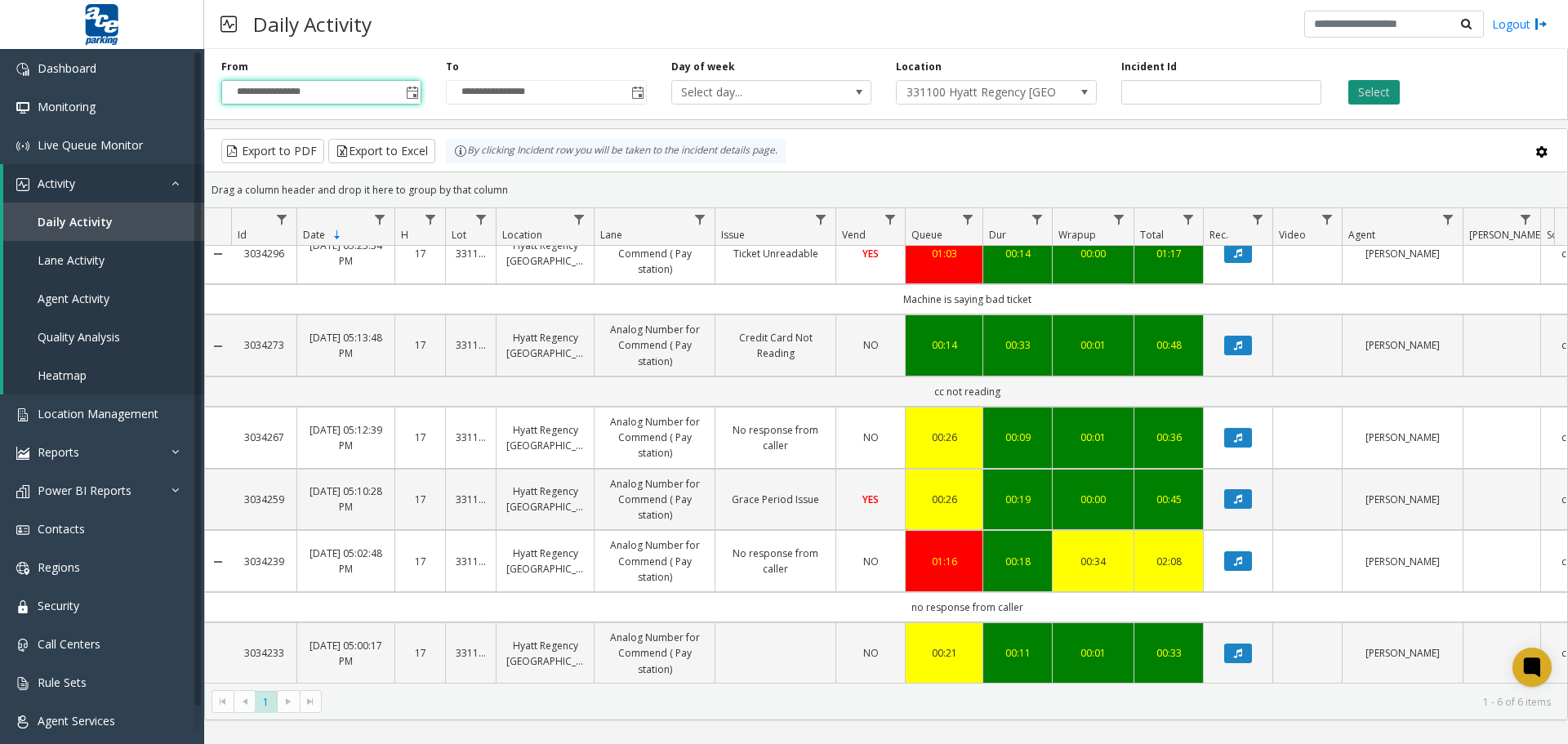
click at [1383, 95] on button "Select" at bounding box center [1374, 92] width 52 height 24
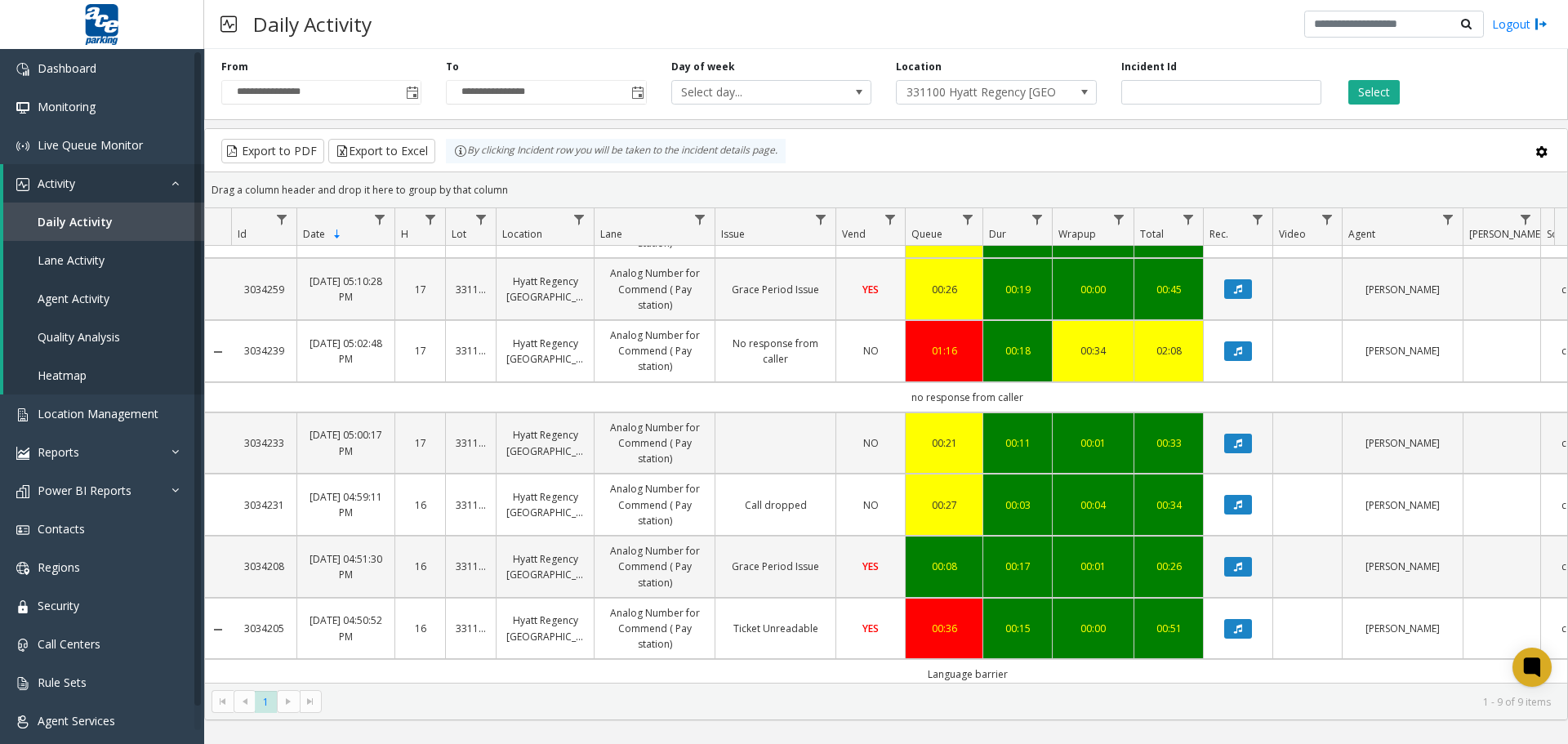
scroll to position [251, 0]
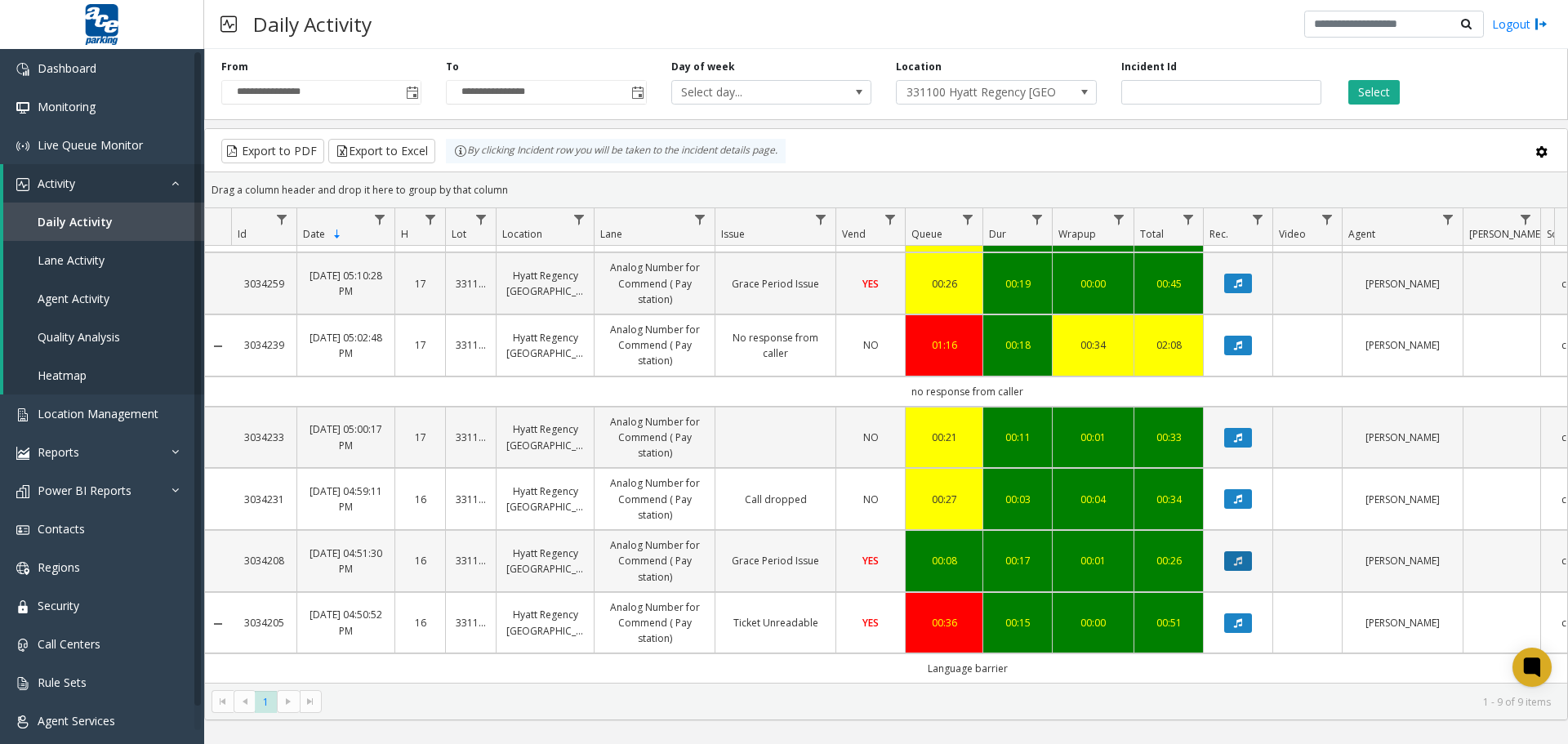
click at [1232, 551] on button "Data table" at bounding box center [1239, 561] width 28 height 20
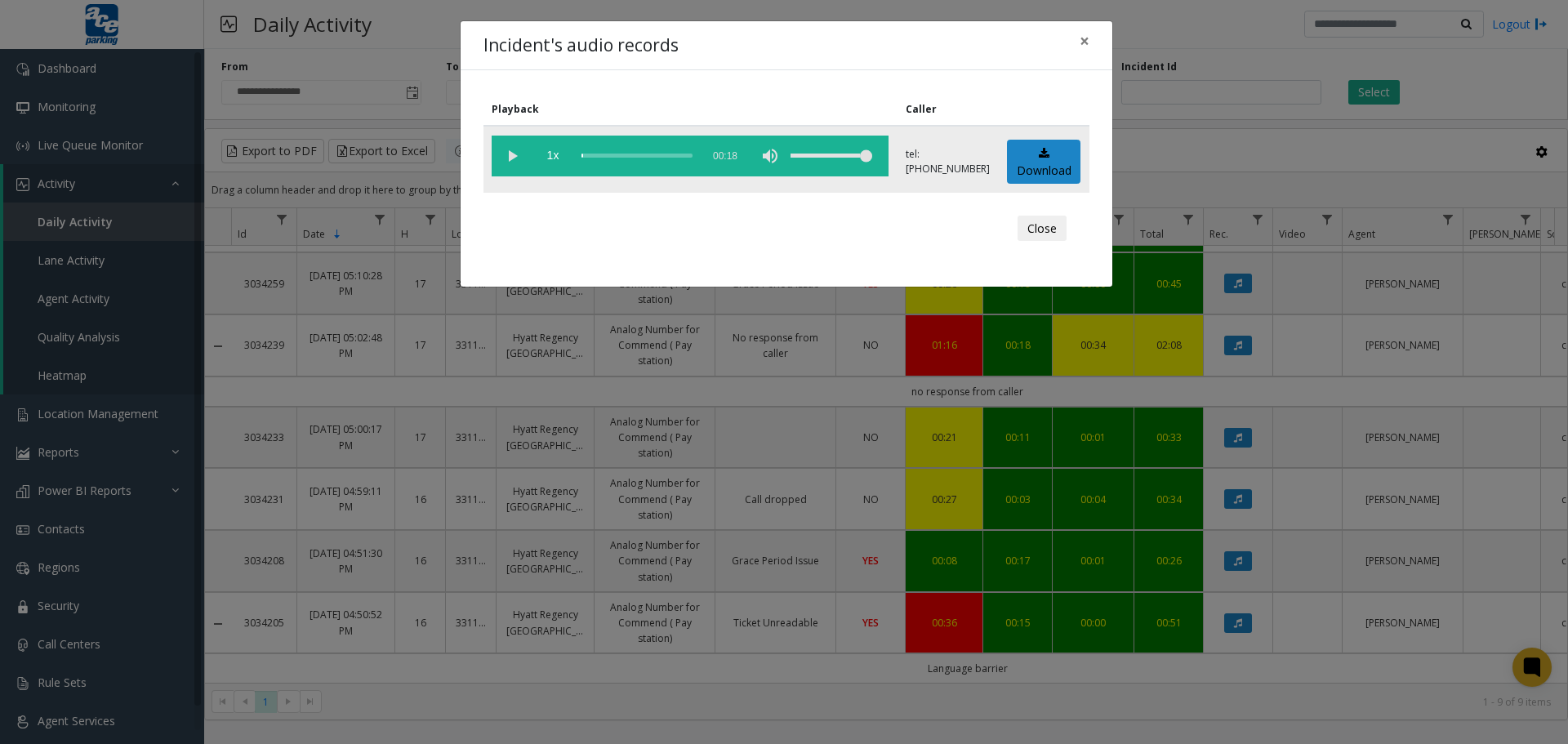
click at [508, 155] on vg-play-pause at bounding box center [512, 156] width 40 height 40
click at [599, 154] on div "scrub bar" at bounding box center [636, 156] width 111 height 40
click at [1238, 612] on div "Incident's audio records × Playback Caller 1x 00:18 tel:[PHONE_NUMBER] Download…" at bounding box center [784, 372] width 1568 height 744
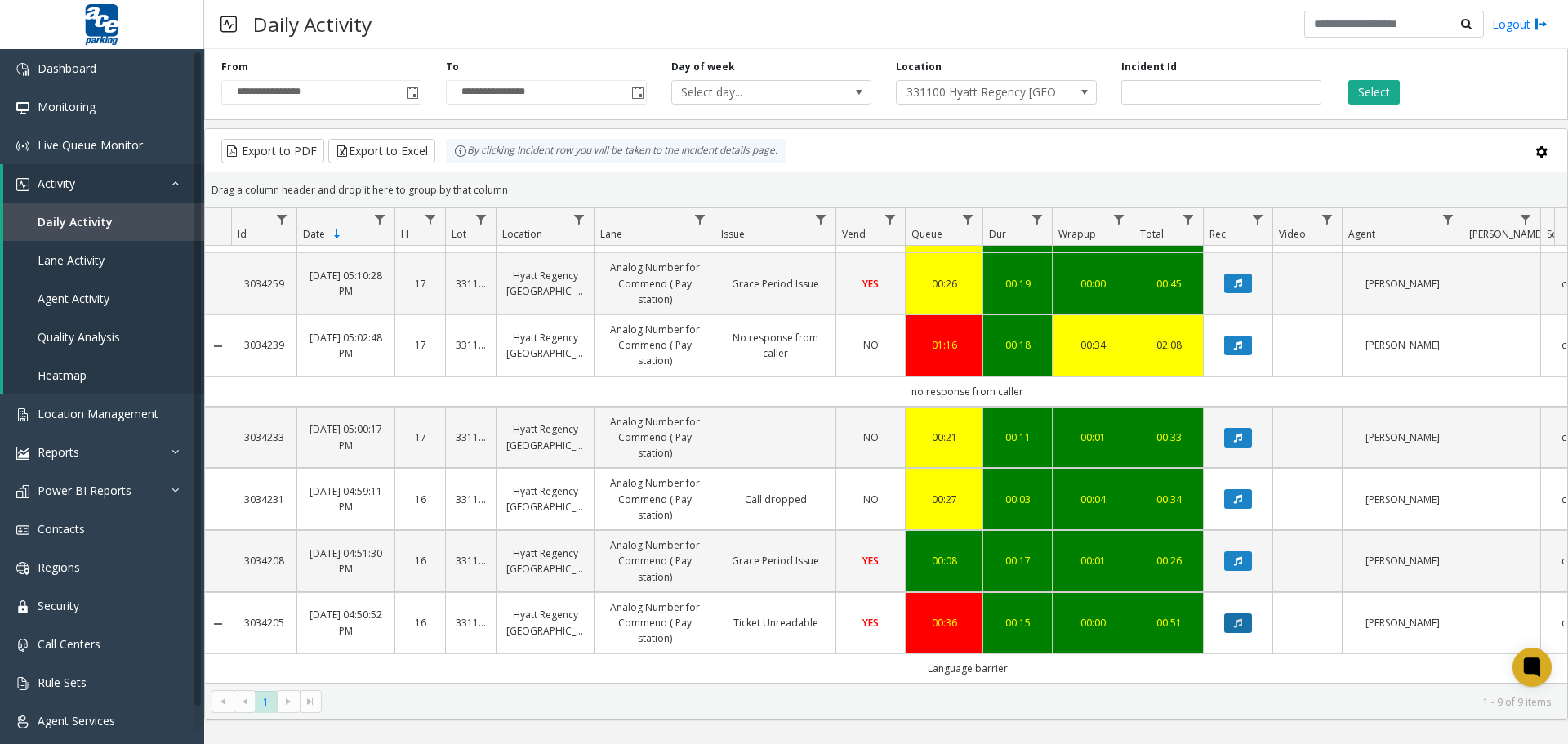
click at [1239, 618] on icon "Data table" at bounding box center [1238, 623] width 8 height 9
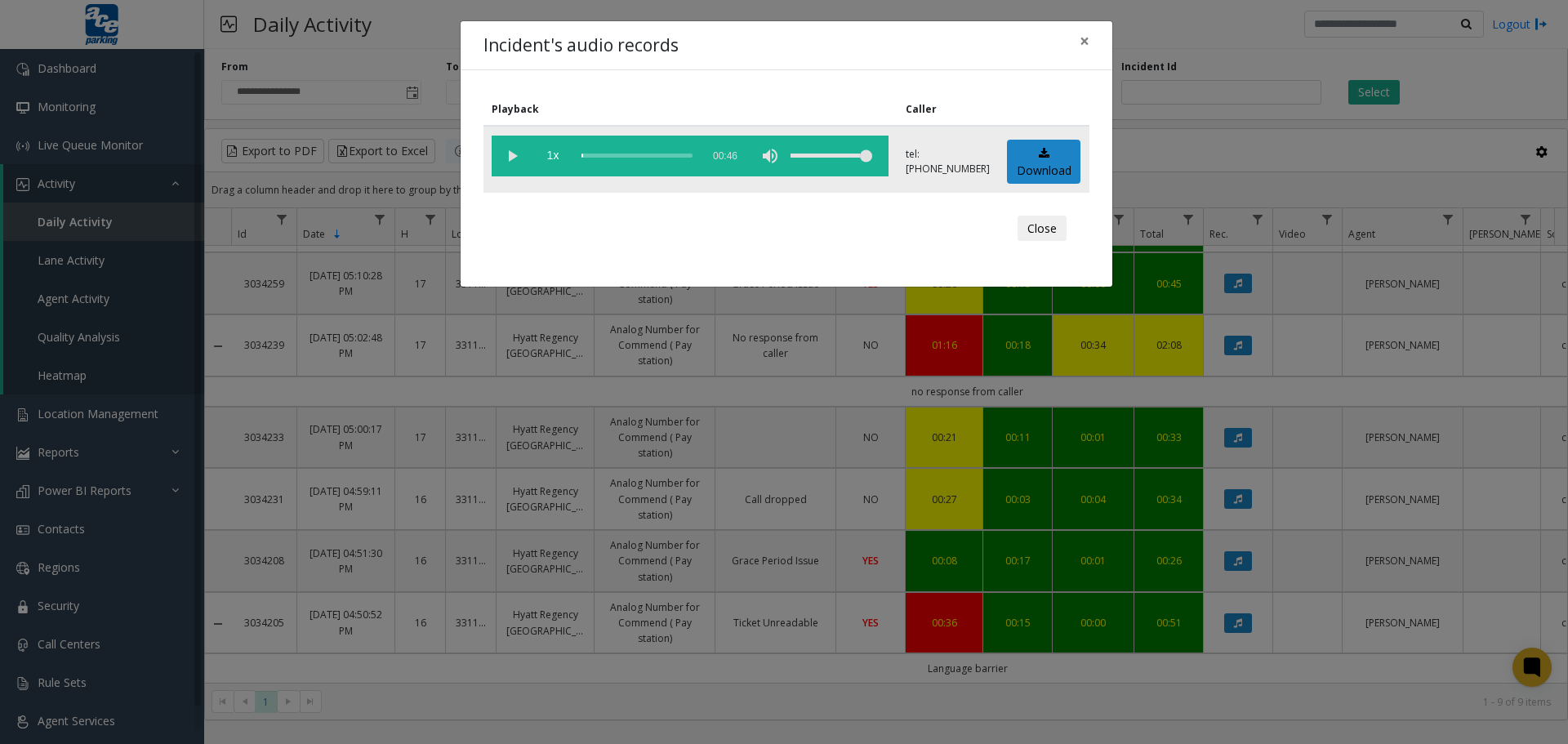
click at [517, 152] on vg-play-pause at bounding box center [512, 156] width 40 height 40
click at [595, 157] on div "scrub bar" at bounding box center [636, 156] width 111 height 40
click at [603, 157] on div "scrub bar" at bounding box center [636, 156] width 111 height 40
click at [616, 158] on div "scrub bar" at bounding box center [636, 156] width 111 height 40
click at [624, 158] on div "scrub bar" at bounding box center [636, 156] width 111 height 40
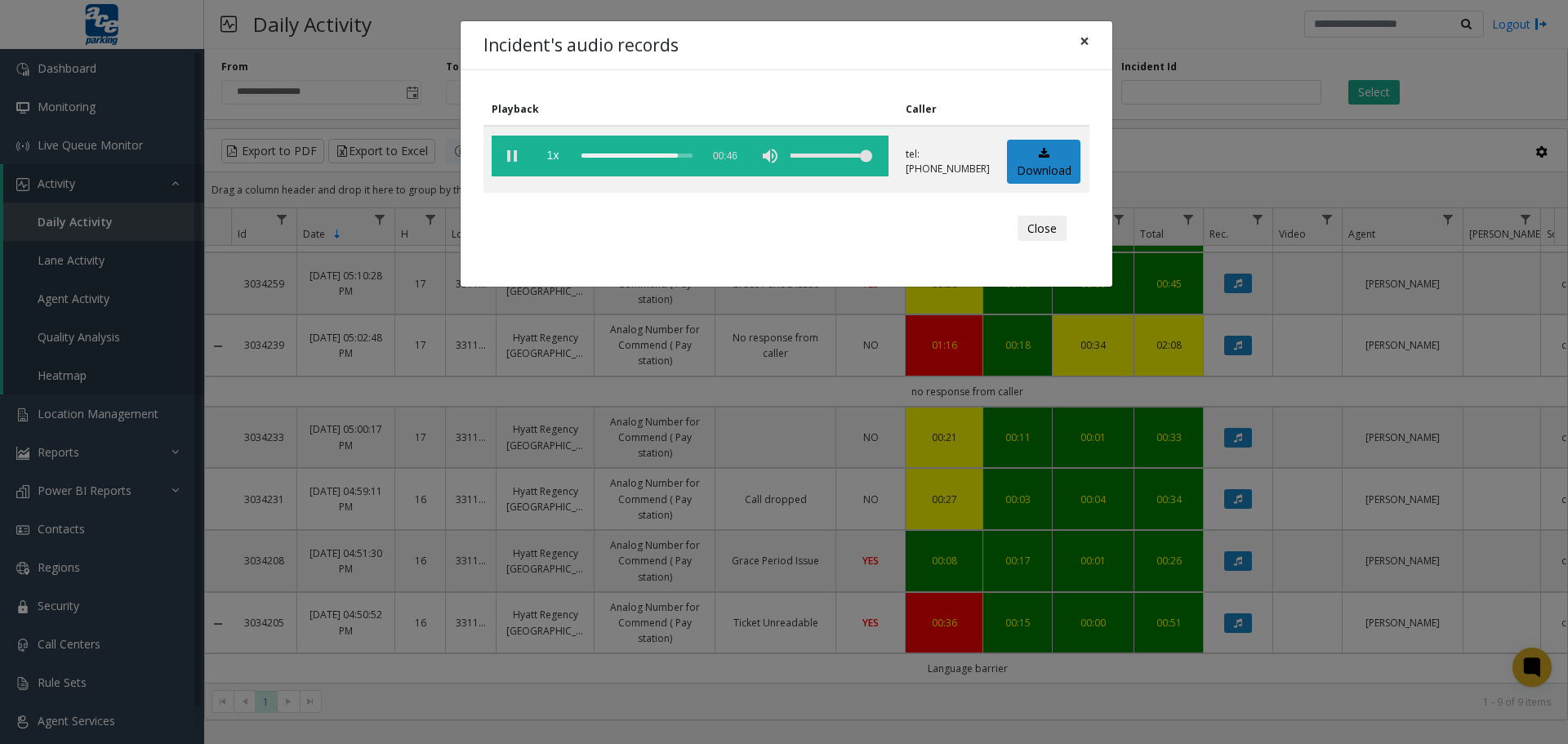
click at [1084, 47] on span "×" at bounding box center [1084, 40] width 9 height 23
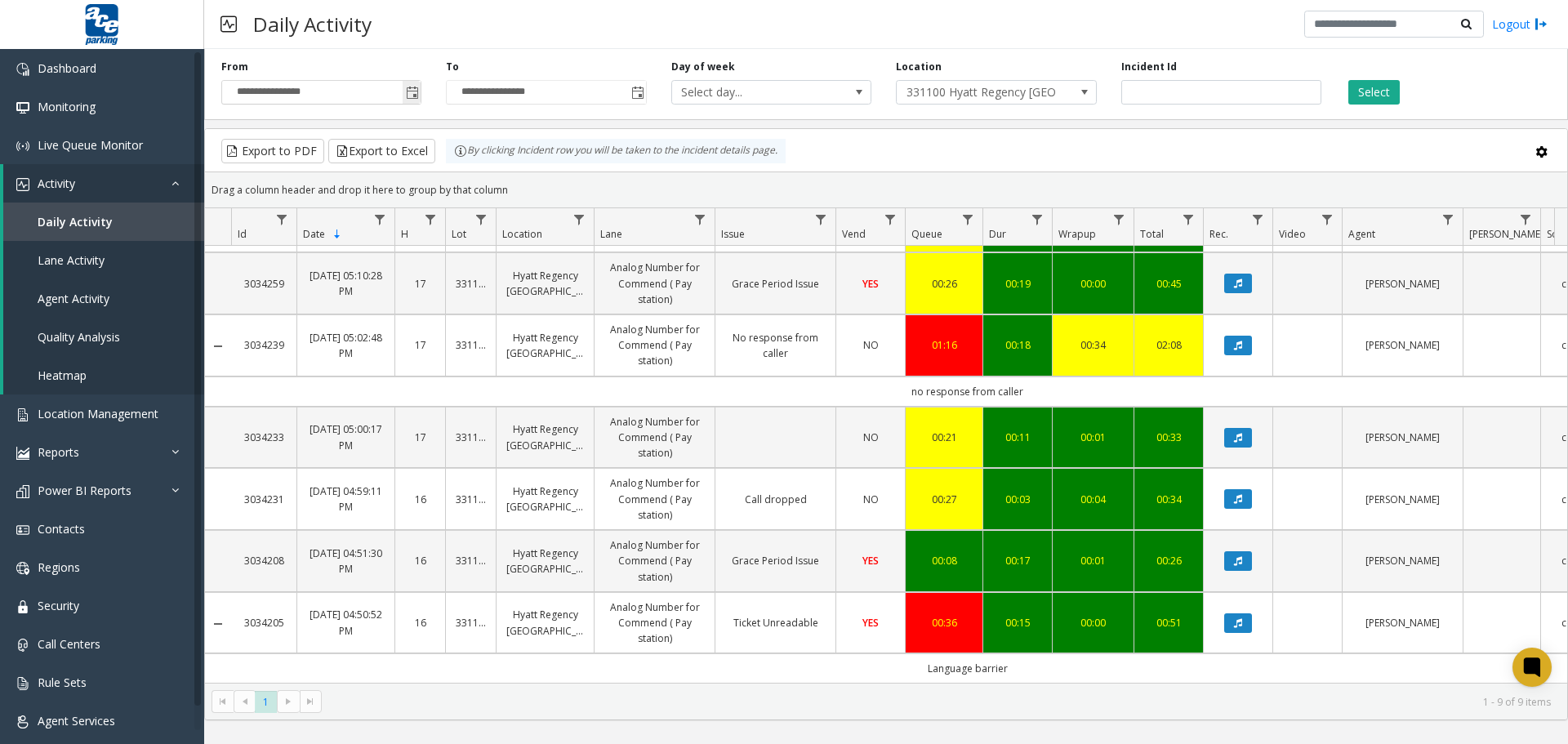
click at [418, 95] on span "Toggle popup" at bounding box center [412, 93] width 13 height 13
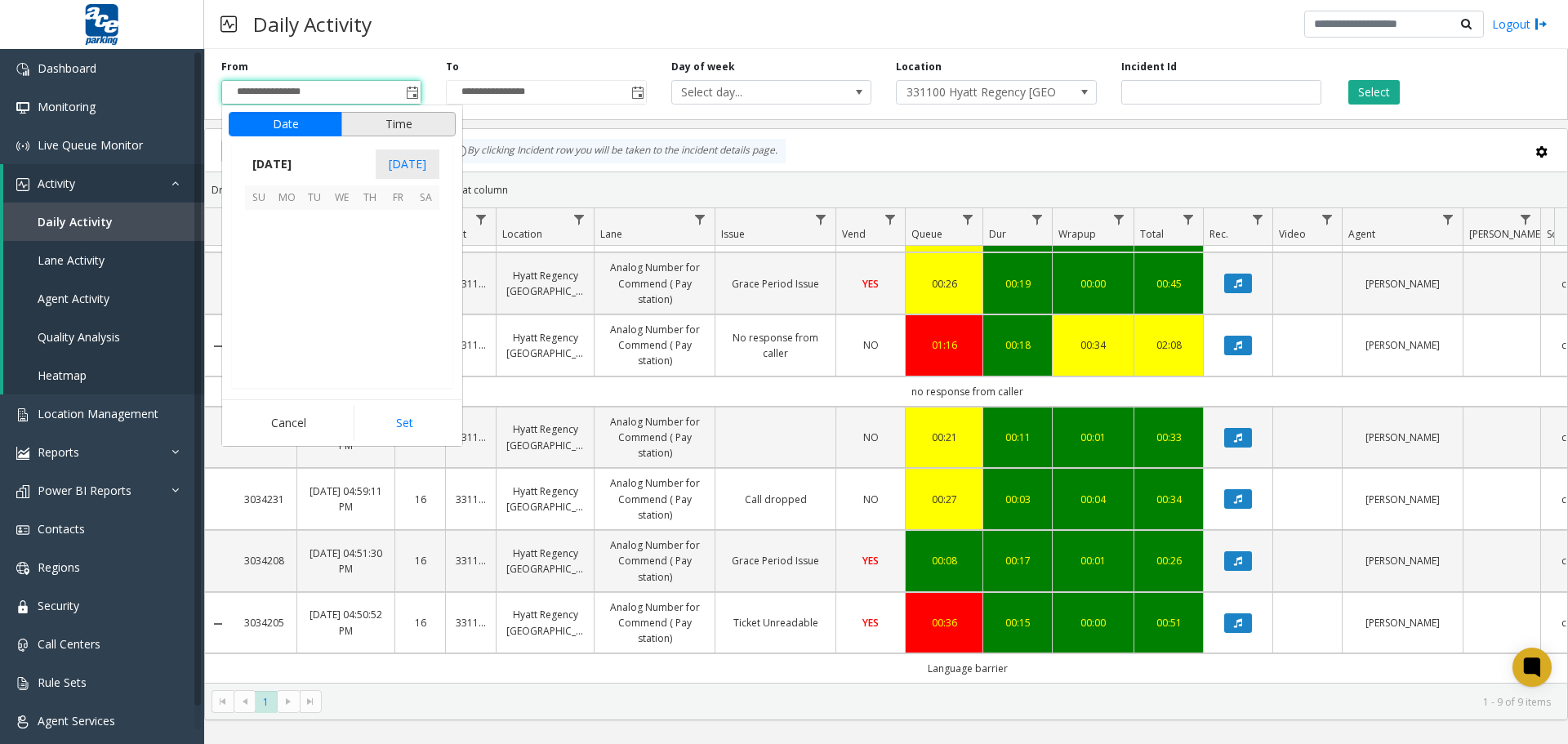
scroll to position [24, 0]
click at [376, 126] on button "Time" at bounding box center [398, 124] width 114 height 24
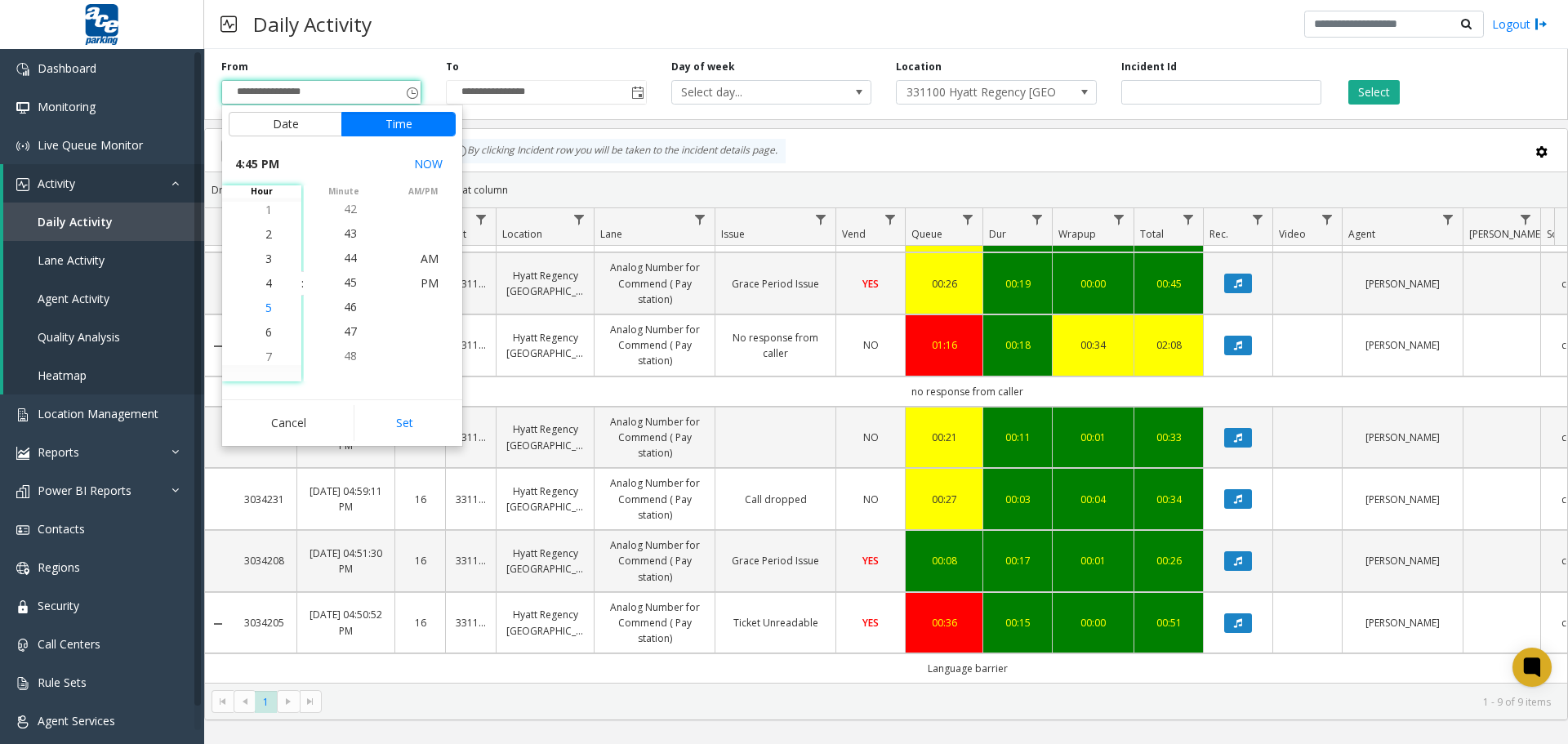
click at [266, 308] on span "5" at bounding box center [269, 308] width 7 height 15
click at [346, 282] on span "00" at bounding box center [350, 283] width 13 height 15
click at [421, 280] on span "PM" at bounding box center [429, 283] width 18 height 15
click at [410, 430] on button "Set" at bounding box center [405, 423] width 103 height 36
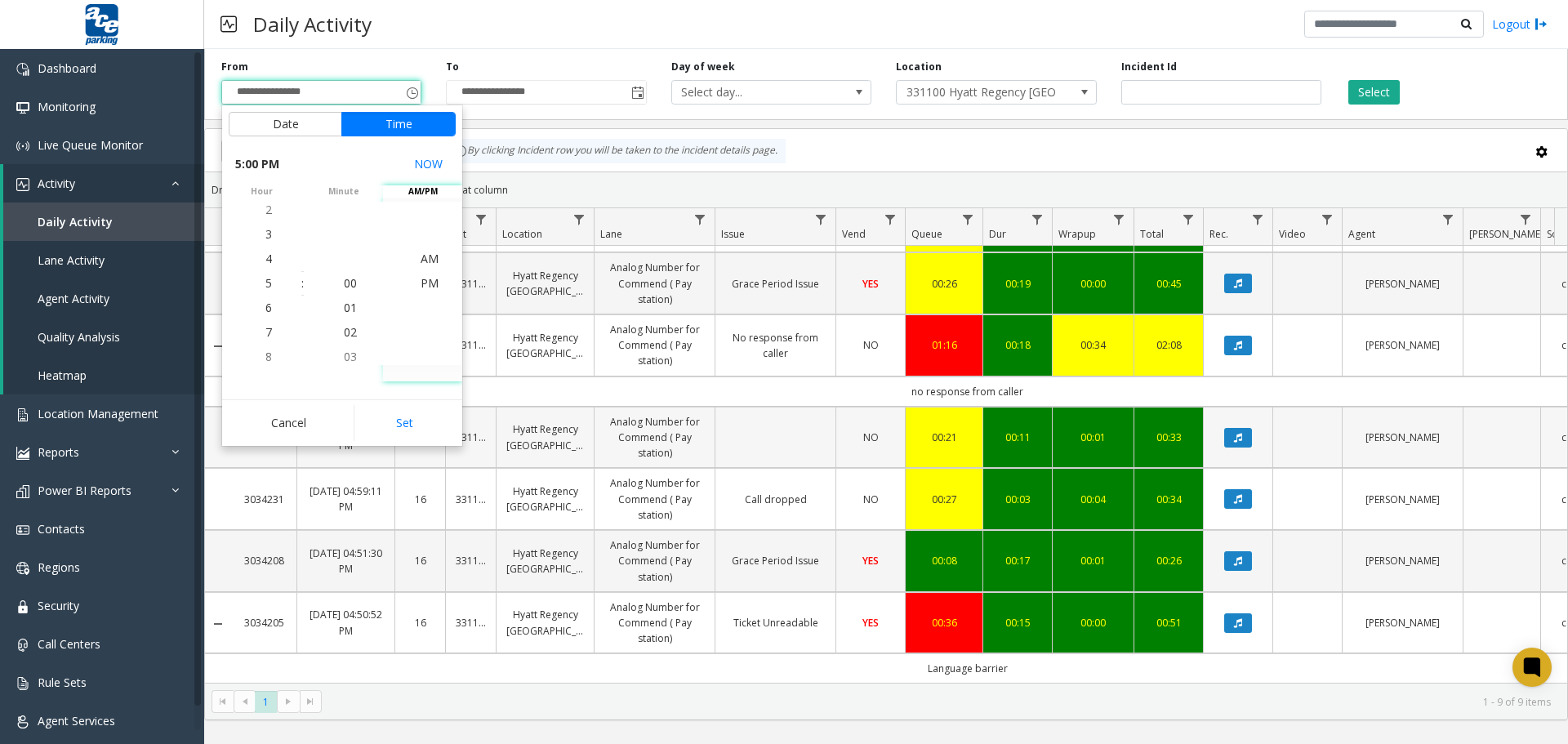
type input "**********"
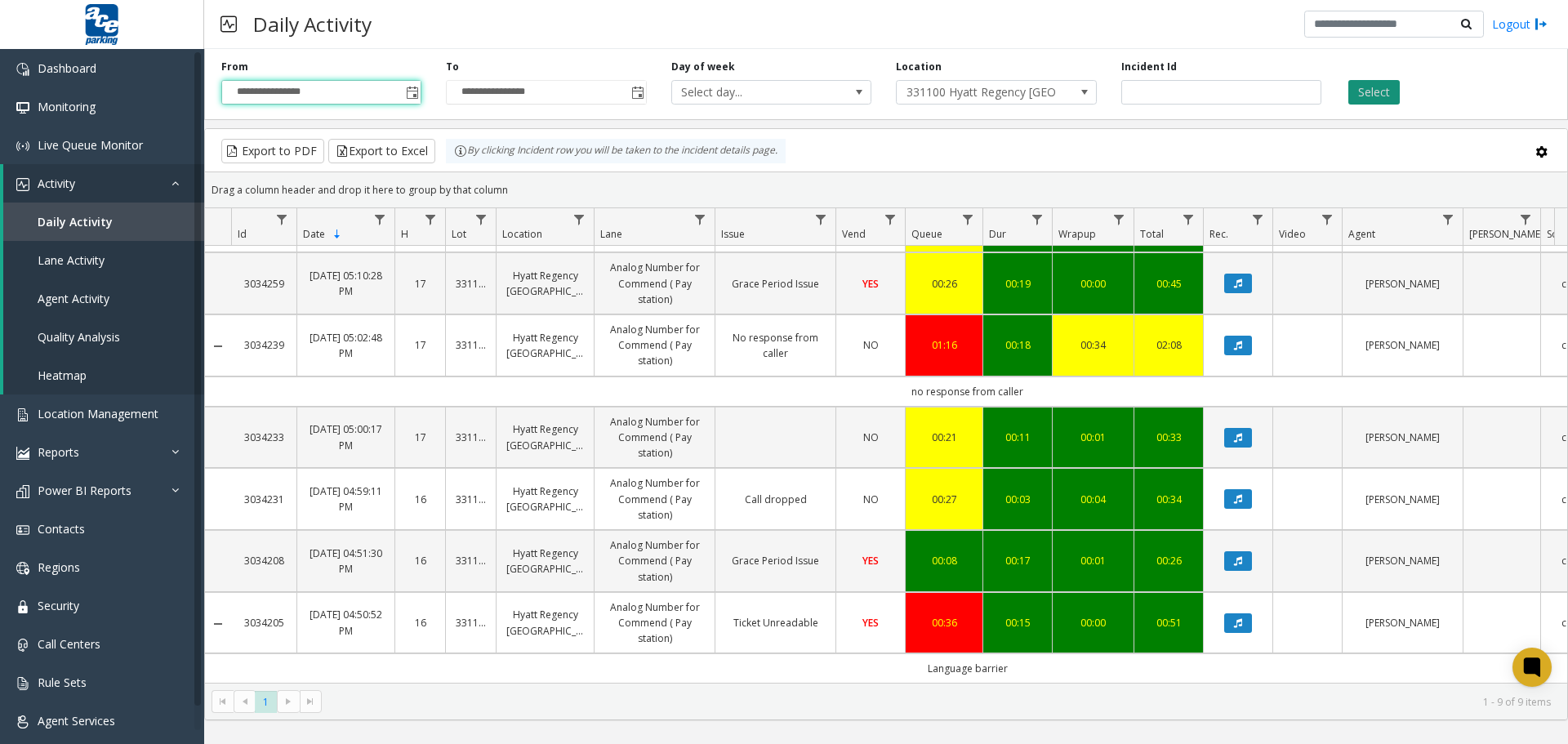
click at [1358, 97] on button "Select" at bounding box center [1374, 92] width 52 height 24
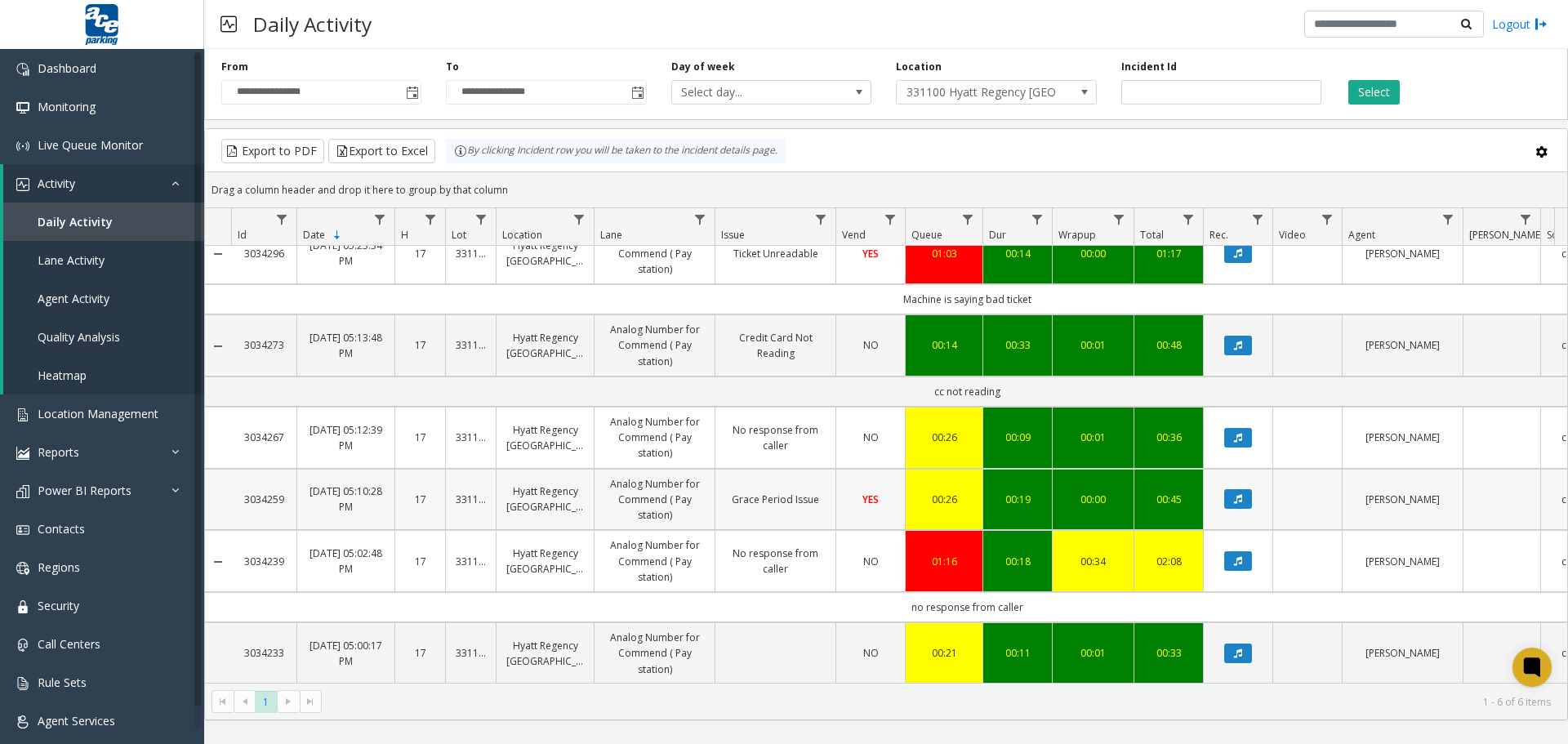
scroll to position [35, 0]
click at [1240, 649] on icon "Data table" at bounding box center [1238, 653] width 8 height 9
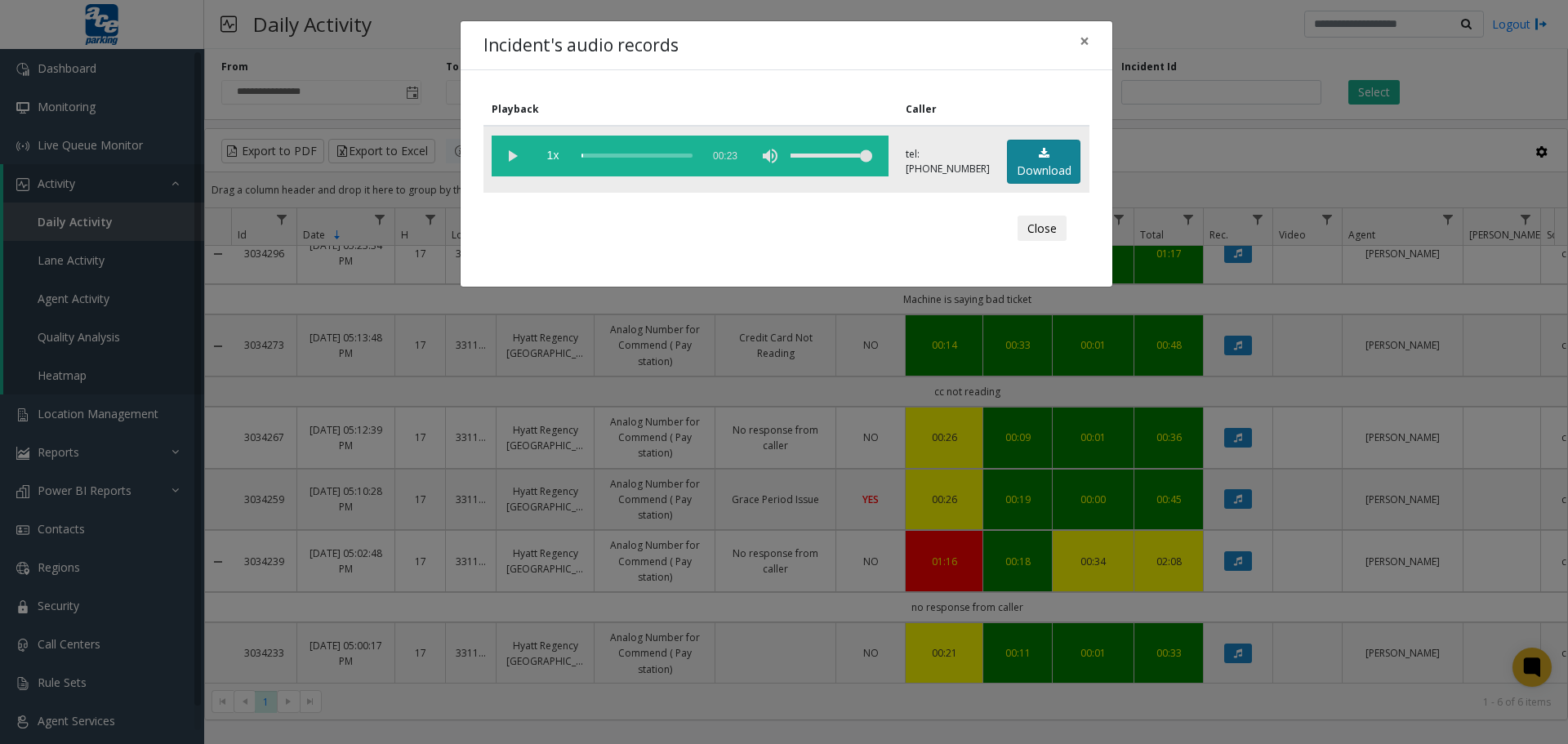
click at [1042, 169] on link "Download" at bounding box center [1043, 162] width 73 height 45
click at [1041, 224] on button "Close" at bounding box center [1042, 229] width 49 height 26
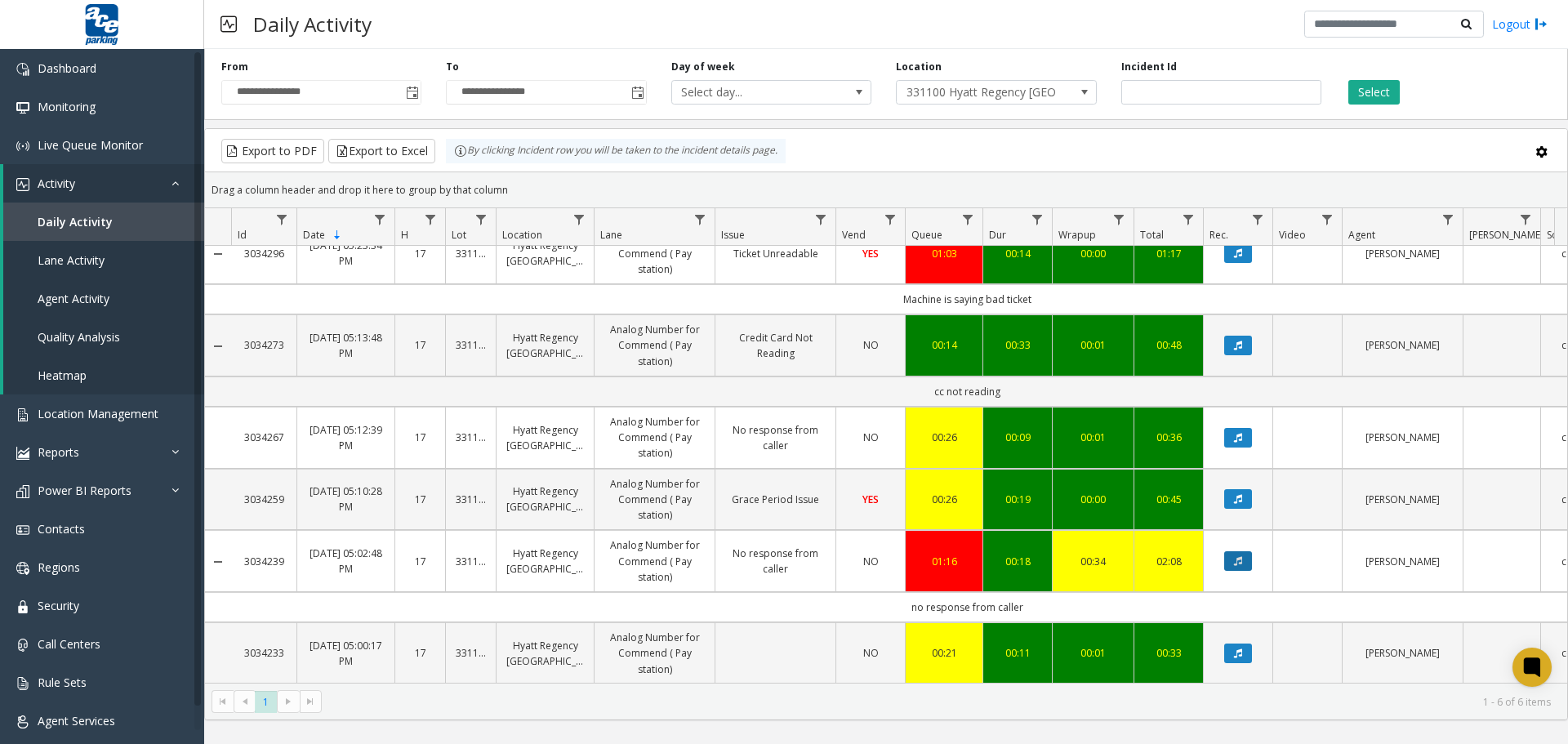
click at [1240, 556] on icon "Data table" at bounding box center [1238, 561] width 8 height 9
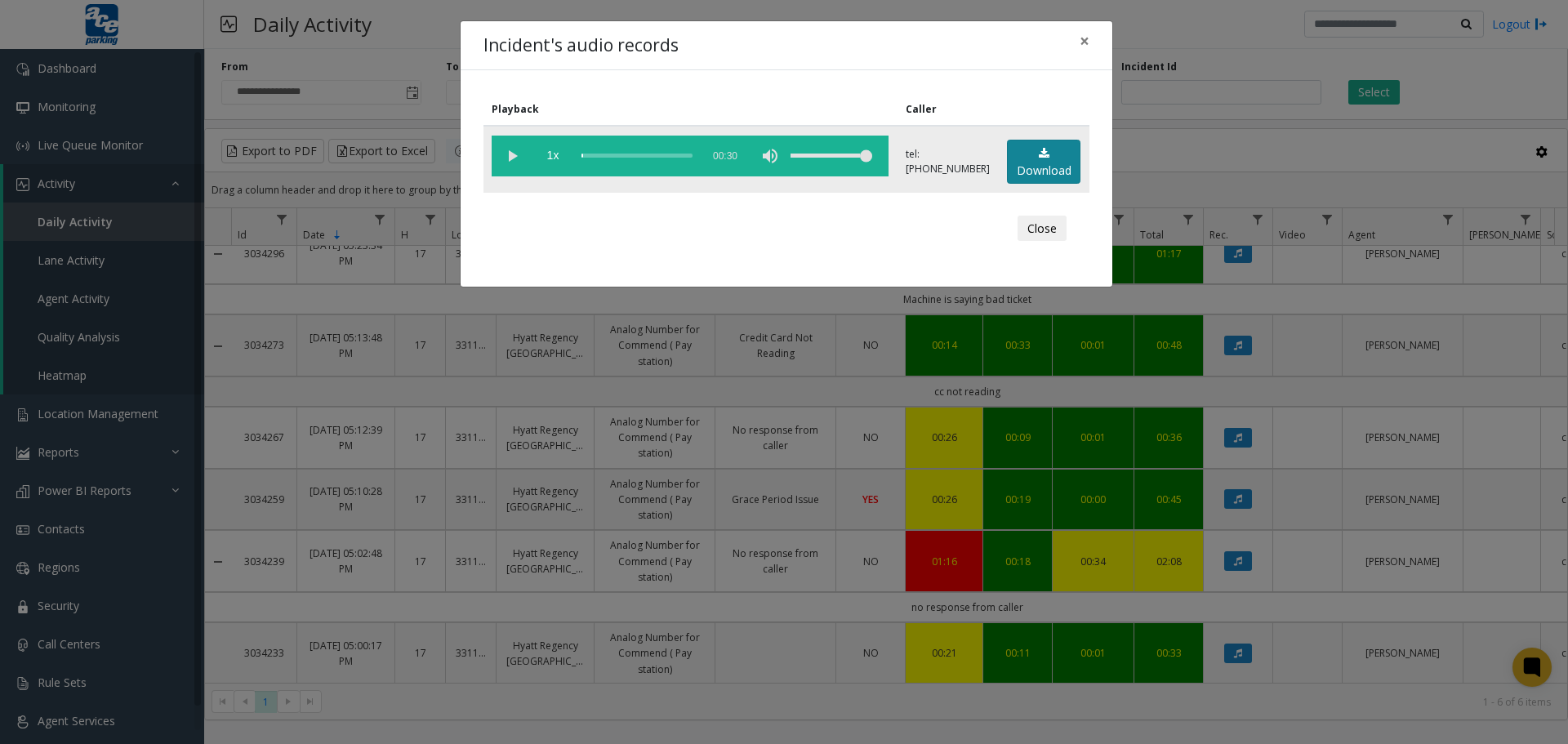
click at [1040, 161] on link "Download" at bounding box center [1043, 162] width 73 height 45
click at [1046, 228] on button "Close" at bounding box center [1042, 229] width 49 height 26
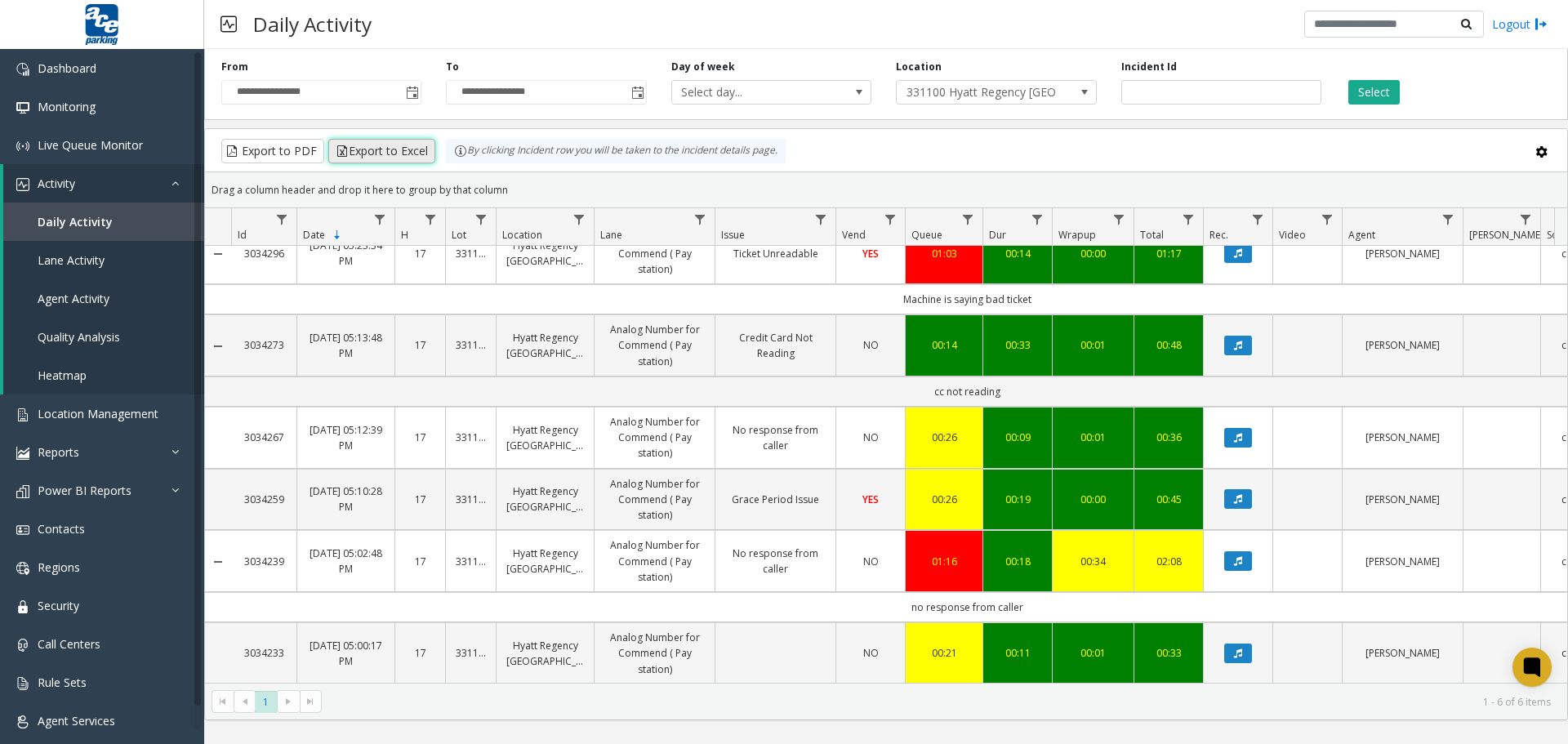
click at [381, 153] on button "Export to Excel" at bounding box center [382, 151] width 107 height 24
